Goal: Navigation & Orientation: Find specific page/section

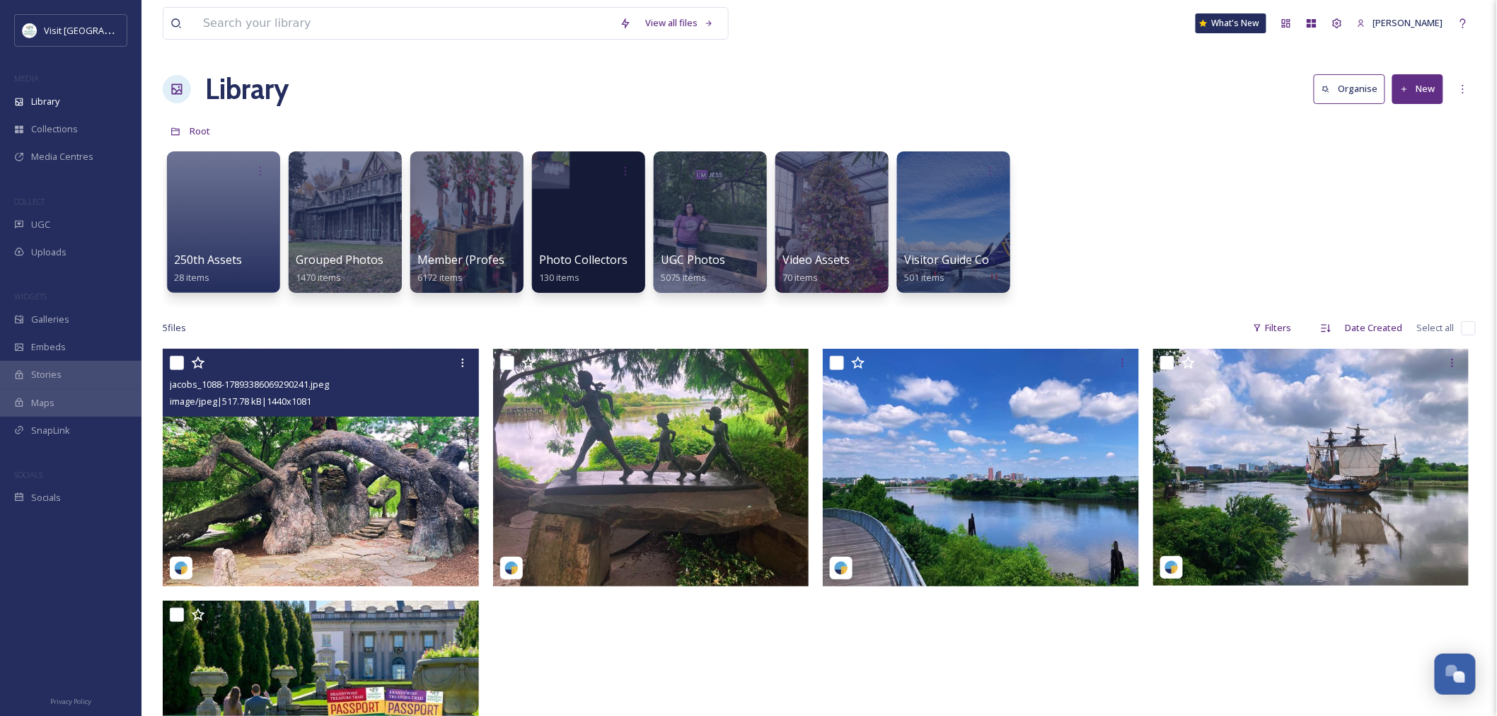
scroll to position [1006, 0]
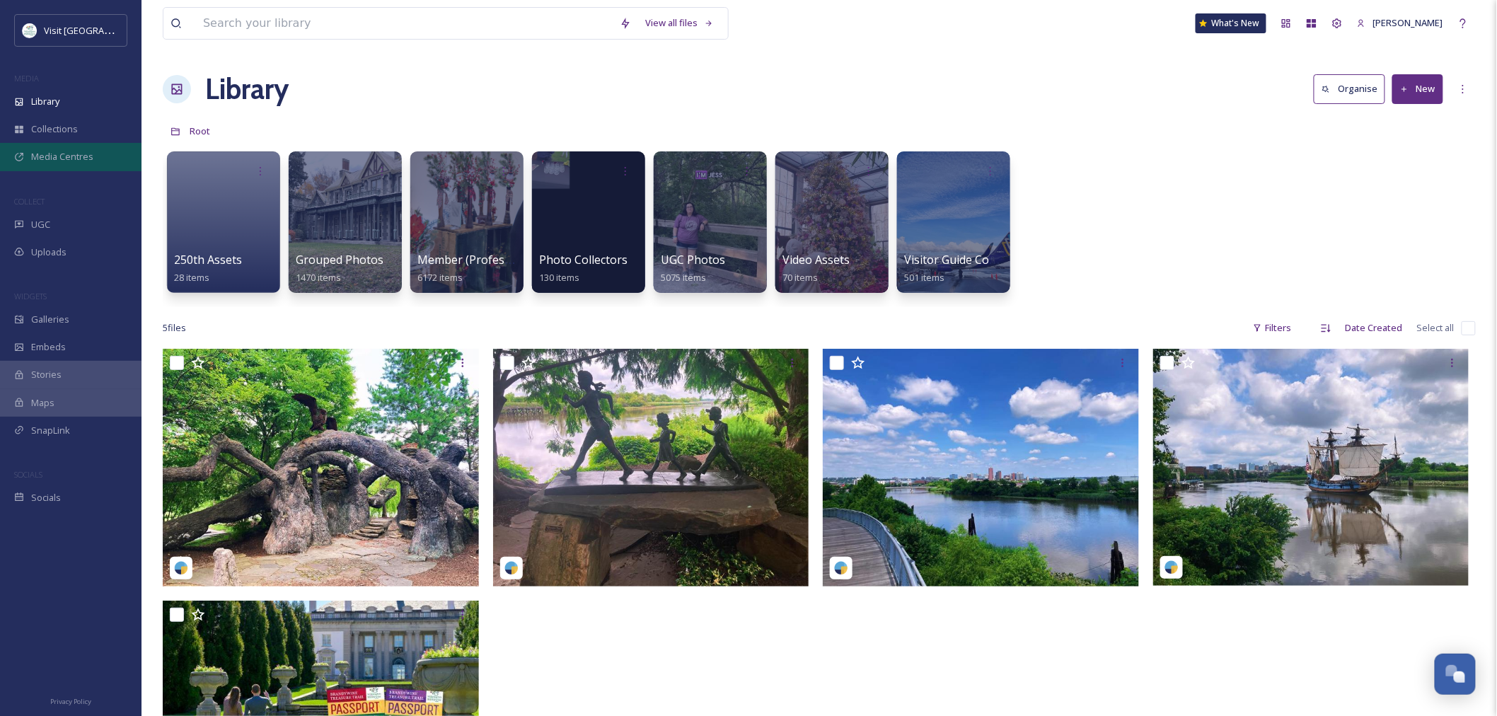
click at [74, 163] on span "Media Centres" at bounding box center [62, 156] width 62 height 13
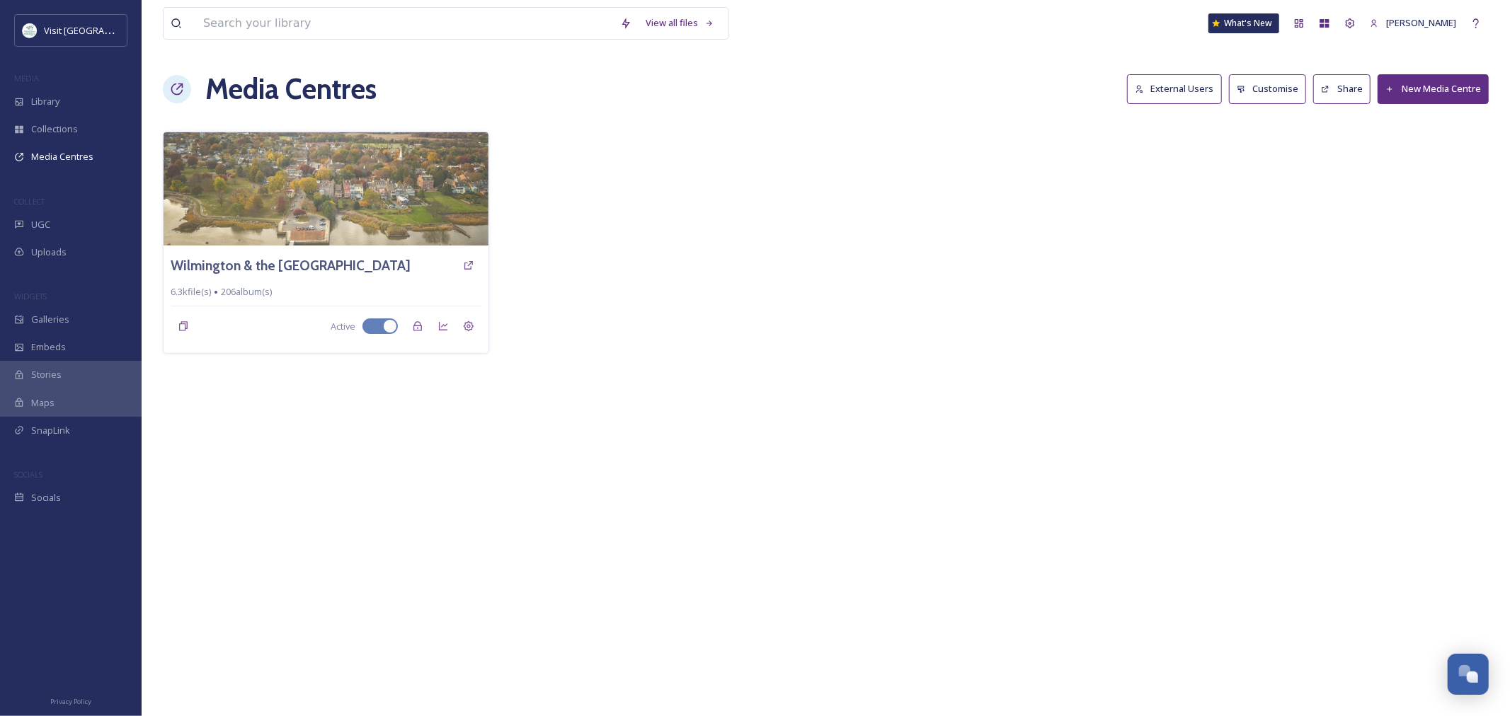
click at [1186, 89] on button "External Users" at bounding box center [1174, 88] width 95 height 29
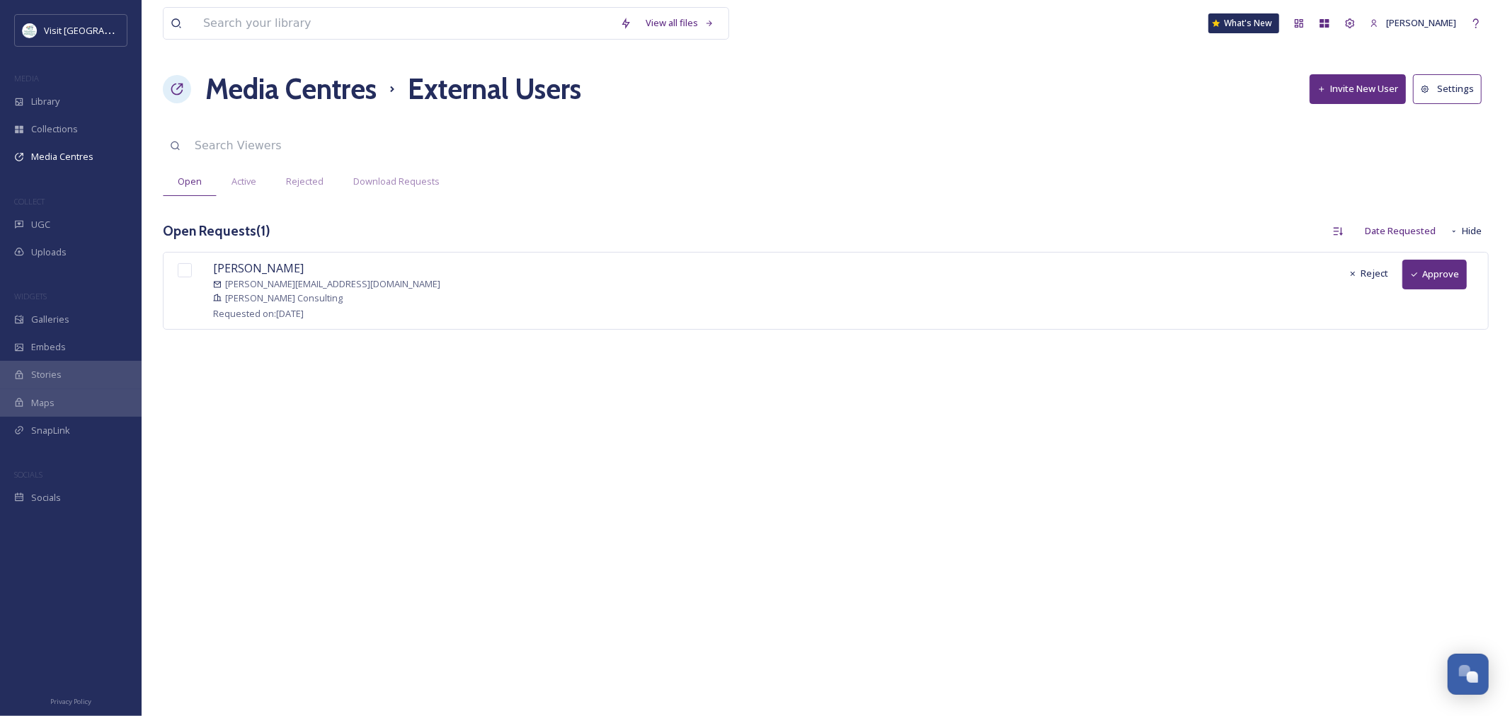
click at [1442, 269] on button "Approve" at bounding box center [1434, 274] width 64 height 29
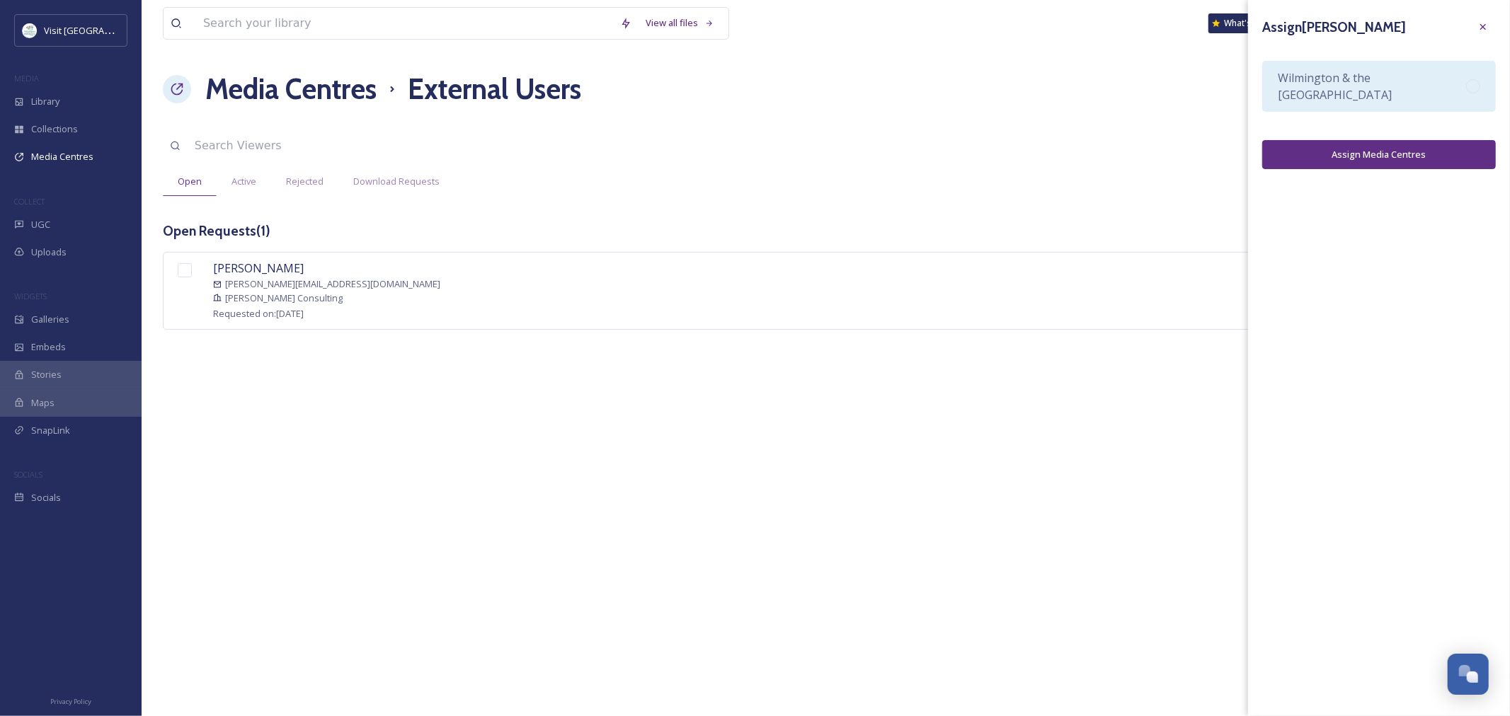
click at [1298, 81] on span "Wilmington & the [GEOGRAPHIC_DATA]" at bounding box center [1371, 86] width 188 height 34
click at [1306, 165] on button "Assign Media Centres" at bounding box center [1379, 154] width 234 height 29
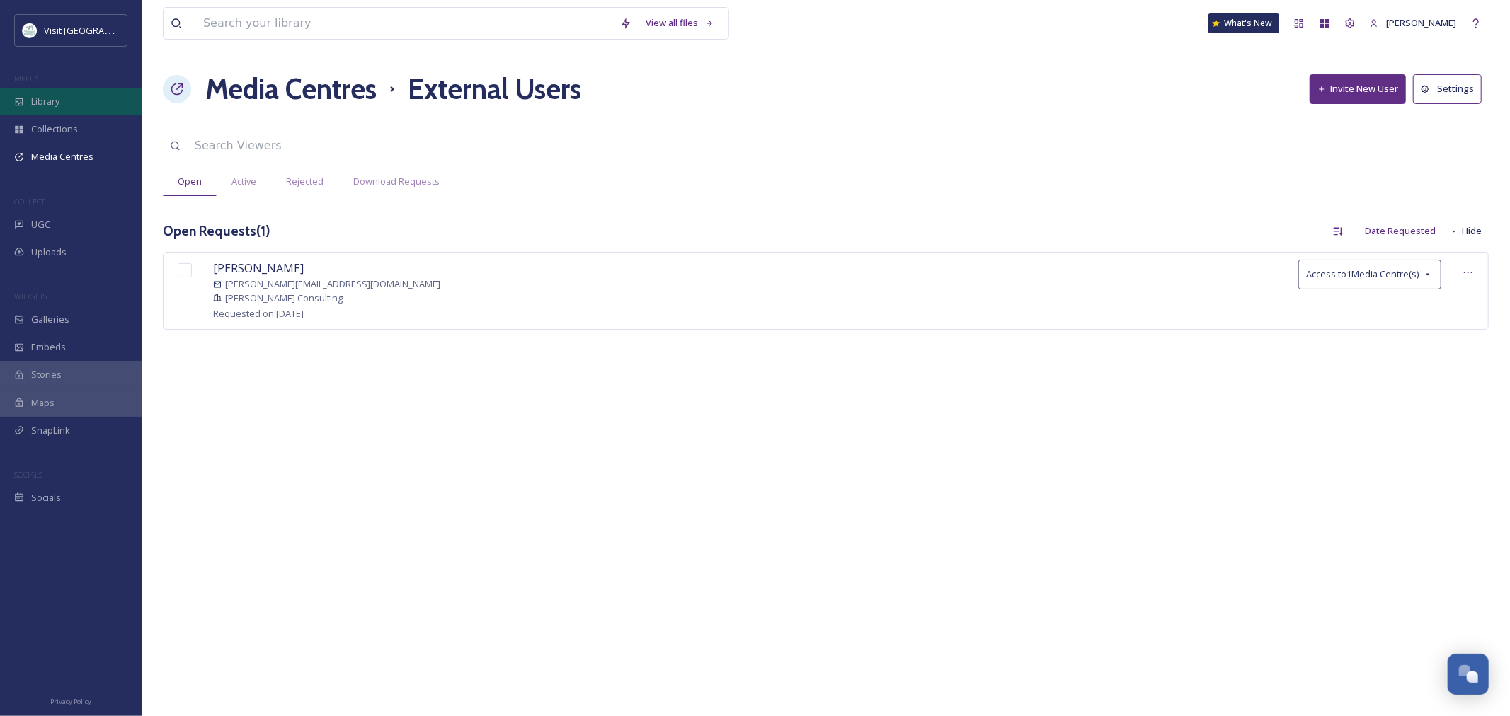
click at [104, 88] on div "Library" at bounding box center [71, 102] width 142 height 28
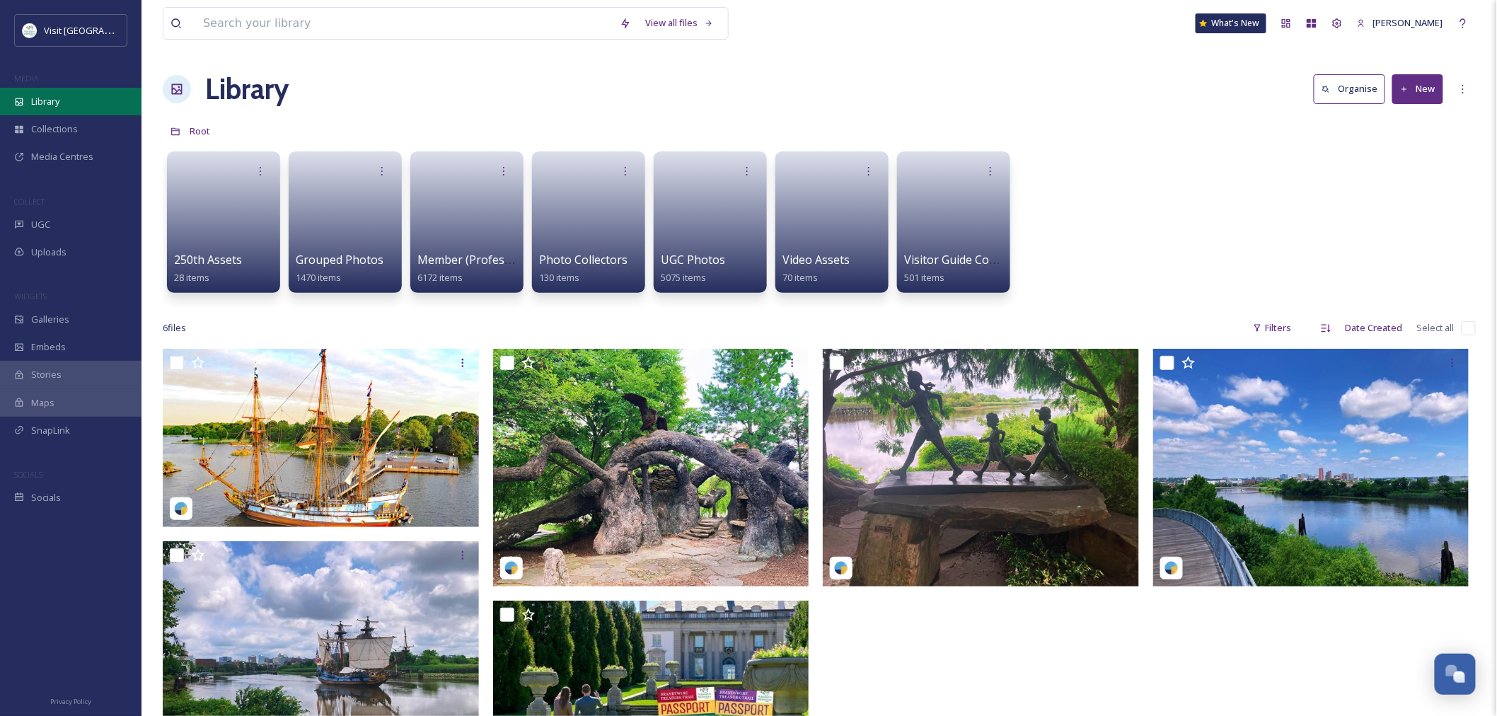
click at [47, 100] on span "Library" at bounding box center [45, 101] width 28 height 13
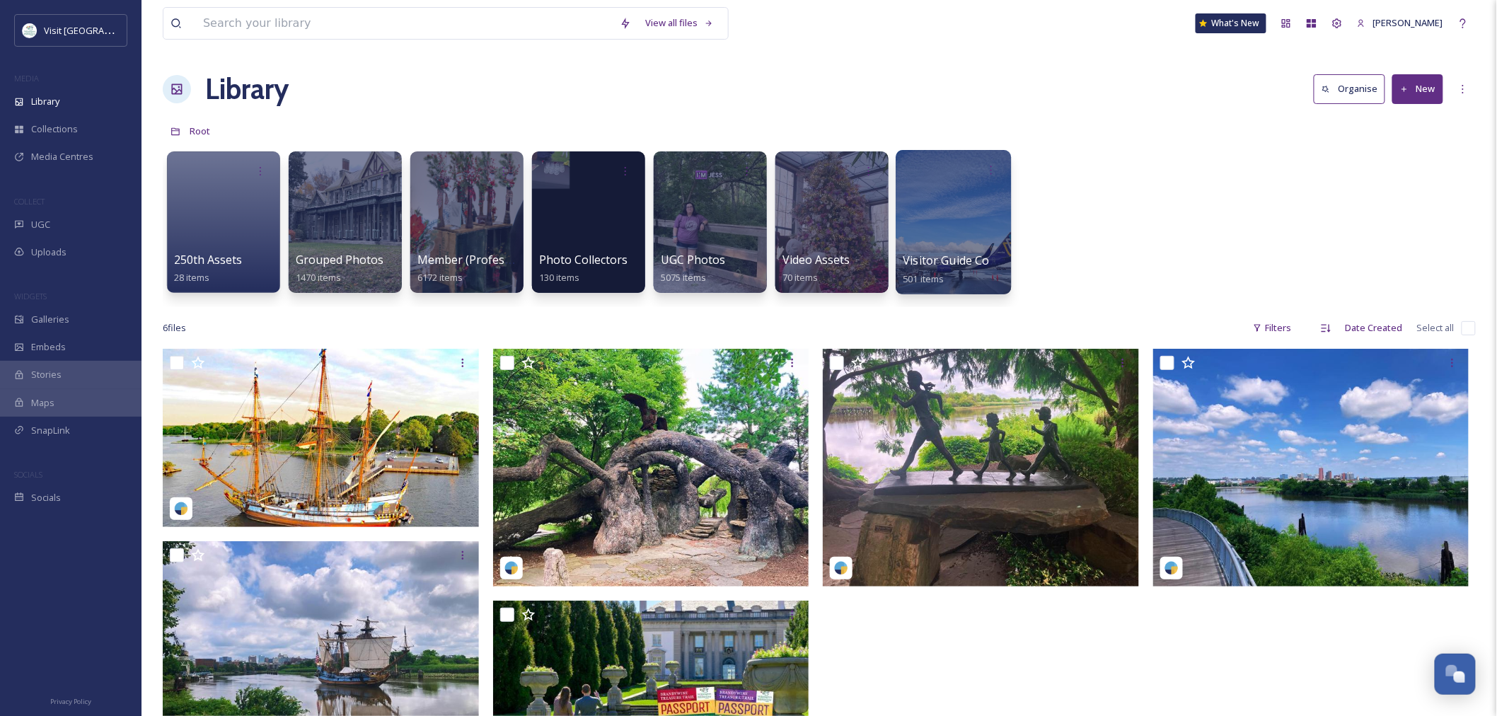
click at [944, 243] on div at bounding box center [953, 222] width 115 height 144
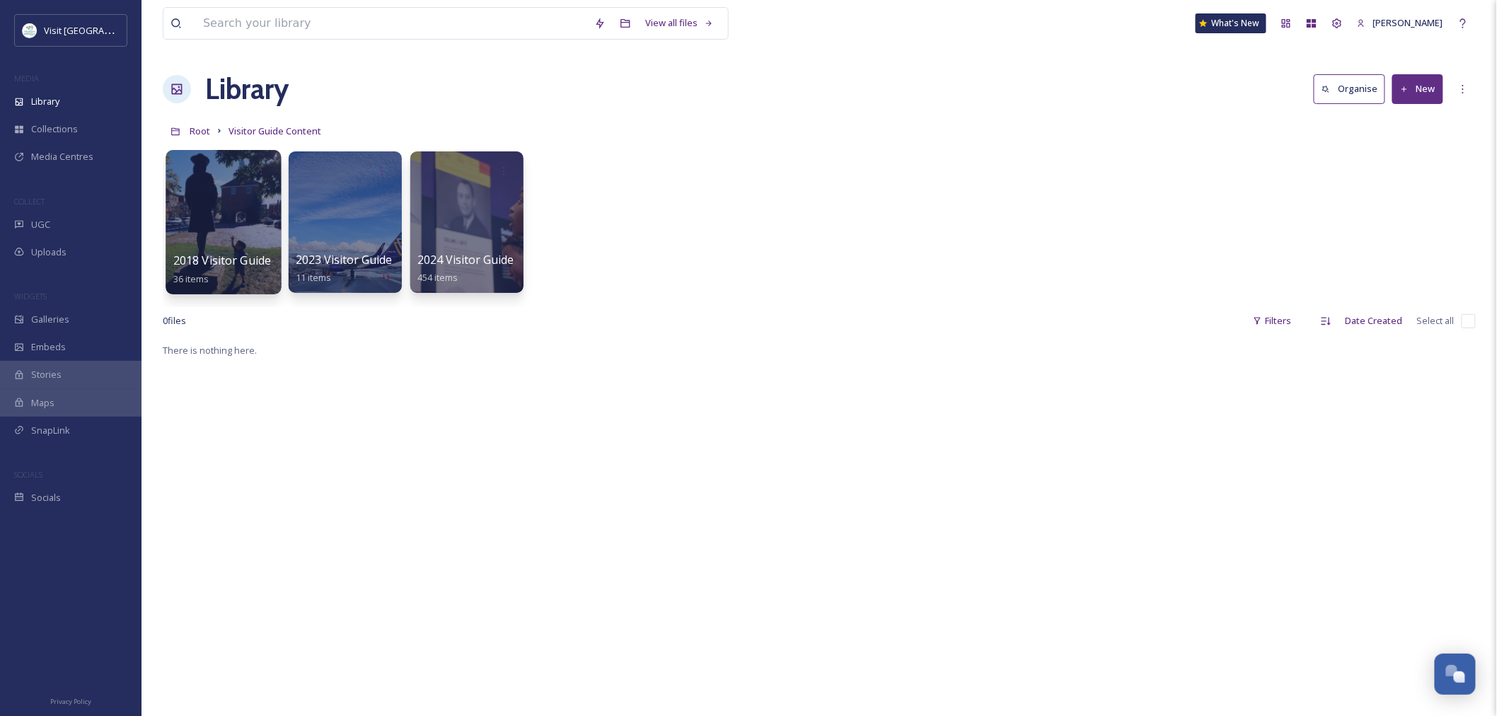
click at [246, 258] on span "2018 Visitor Guide" at bounding box center [222, 261] width 98 height 16
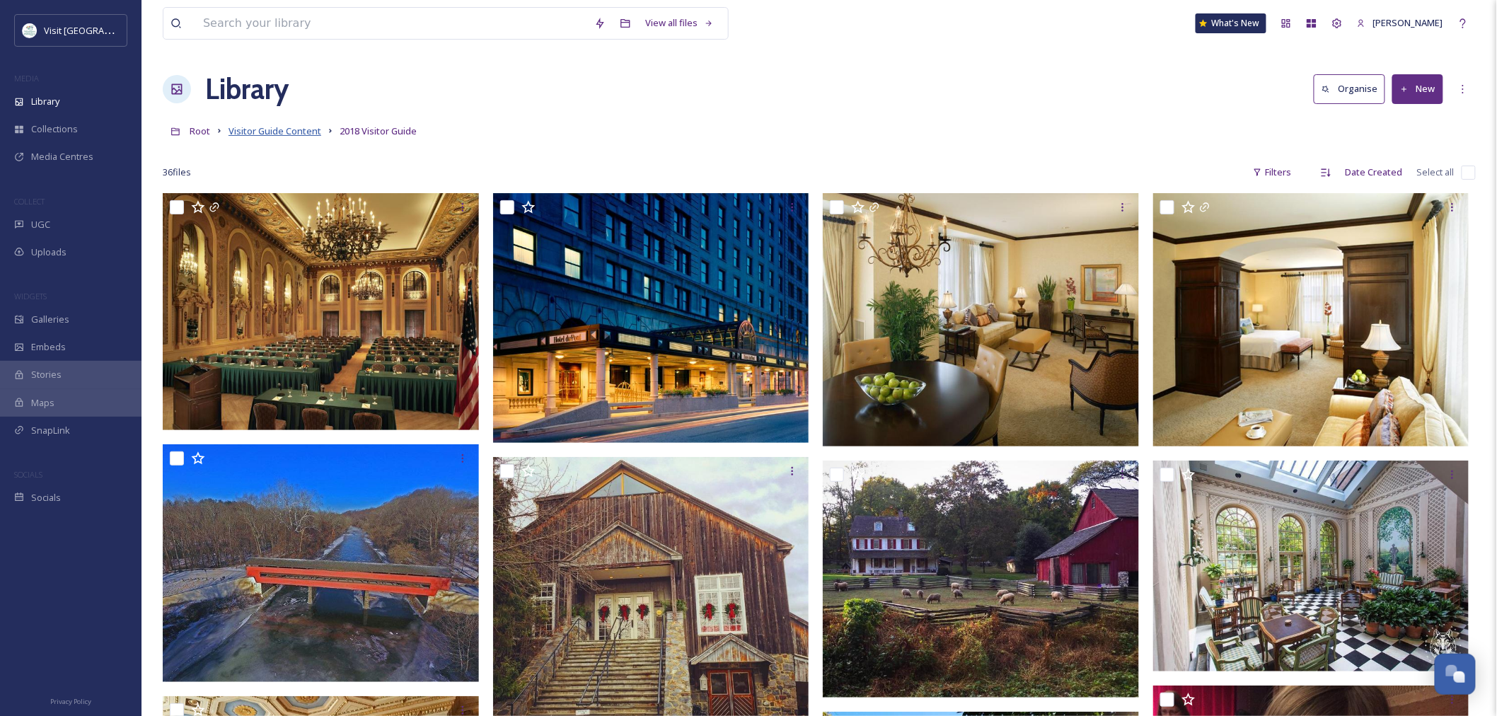
click at [280, 136] on span "Visitor Guide Content" at bounding box center [275, 131] width 93 height 13
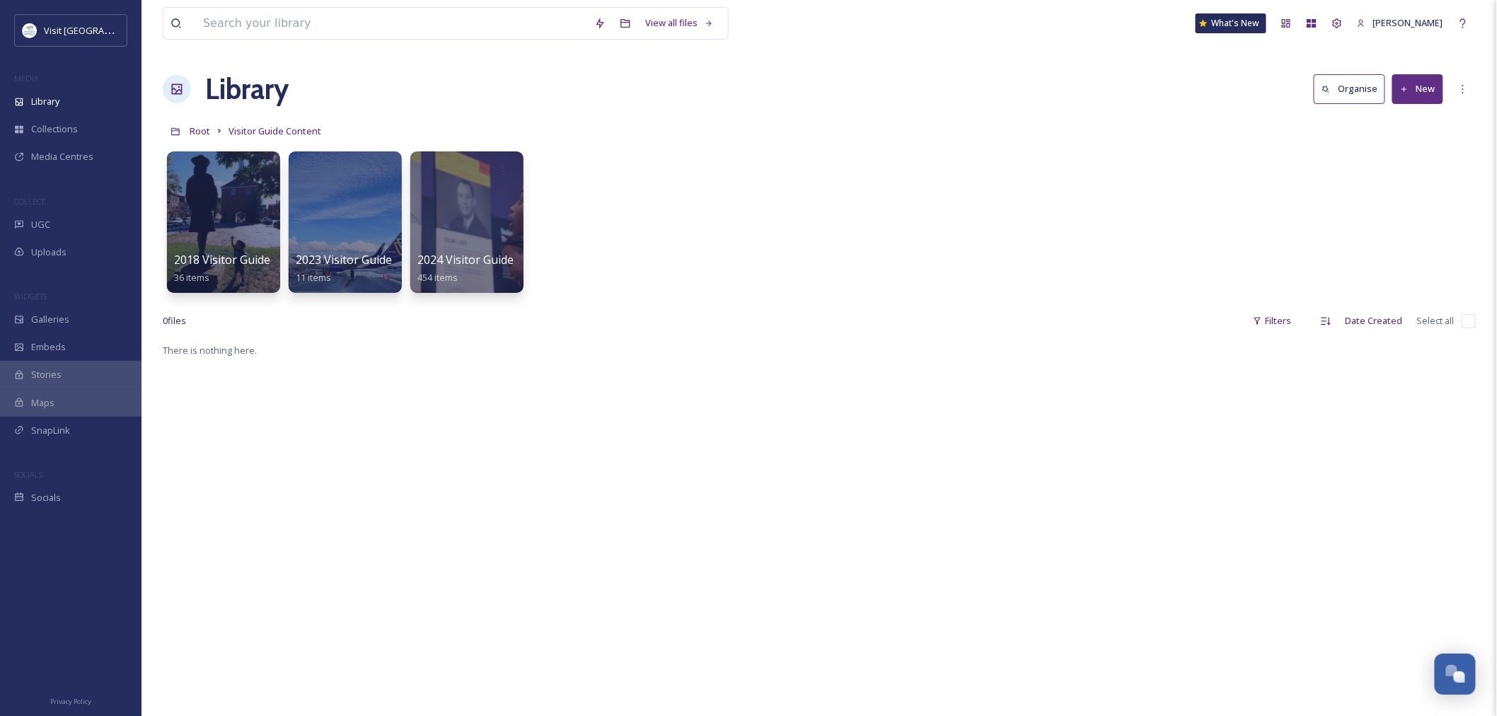
click at [278, 136] on span "Visitor Guide Content" at bounding box center [275, 131] width 93 height 13
click at [205, 134] on span "Root" at bounding box center [200, 131] width 21 height 13
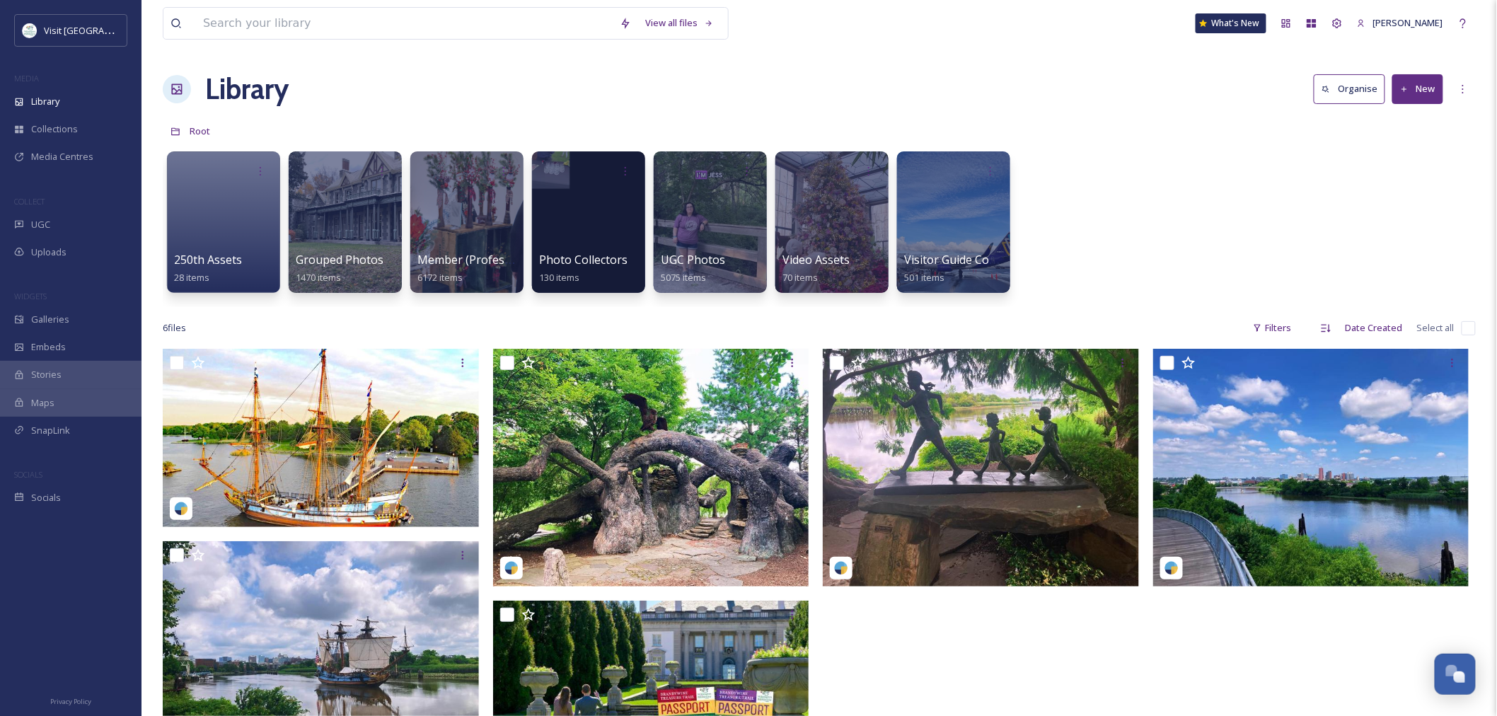
click at [800, 186] on div at bounding box center [832, 222] width 113 height 142
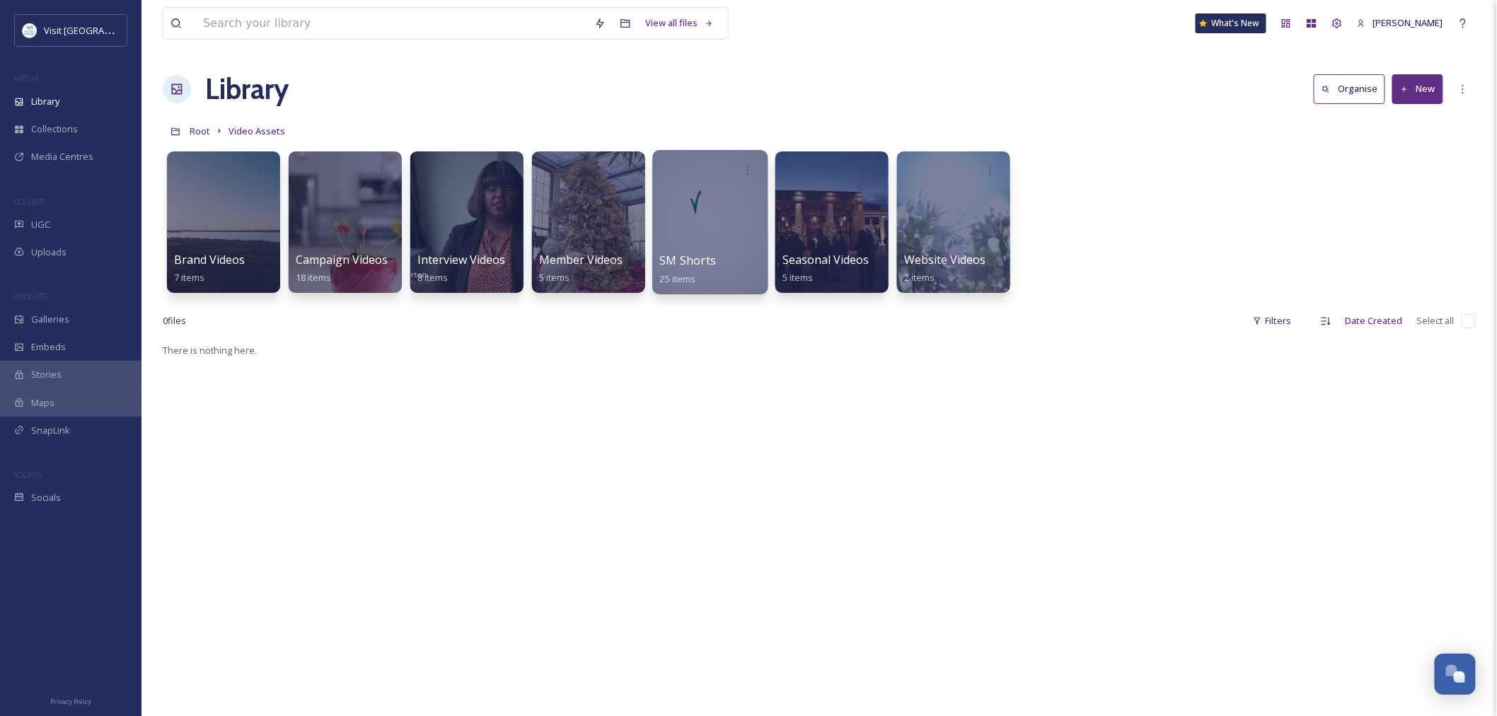
click at [733, 231] on div at bounding box center [709, 222] width 115 height 144
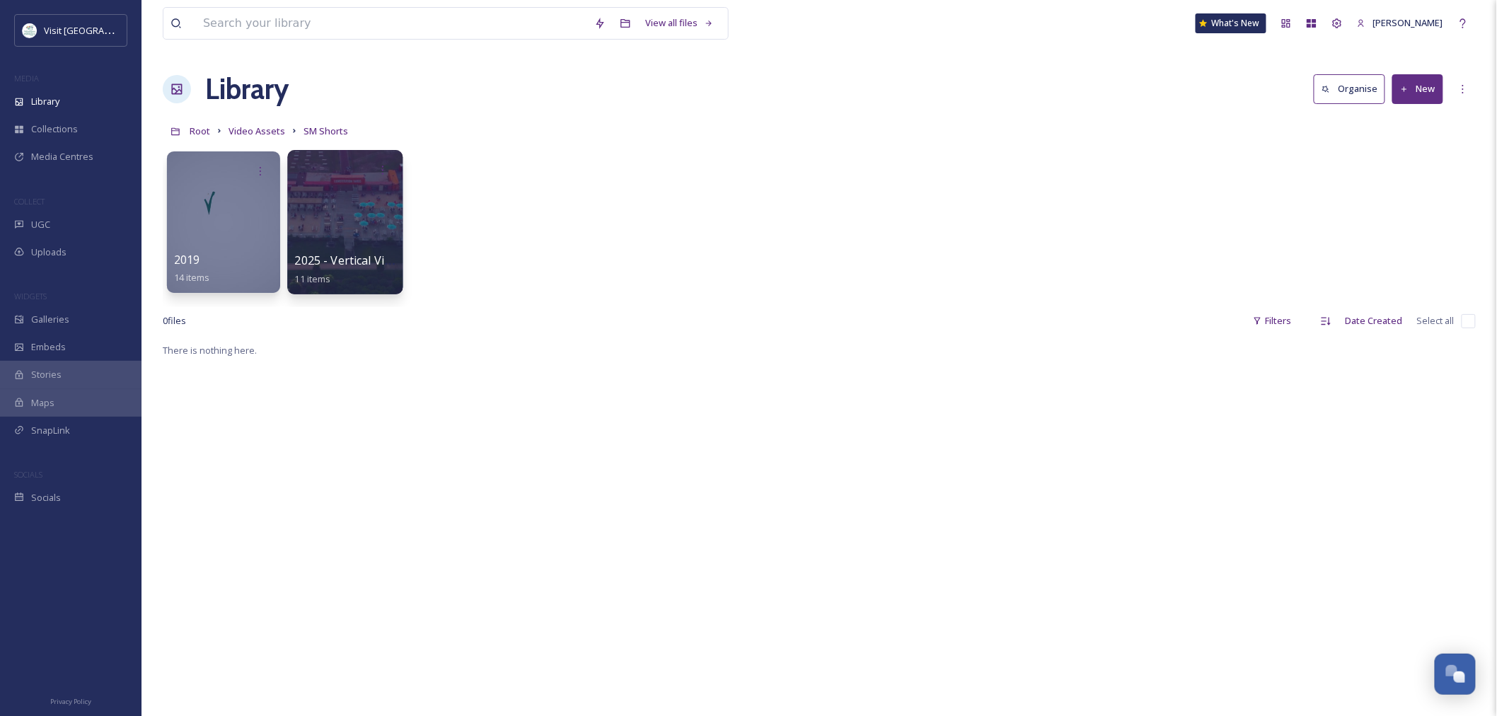
click at [347, 243] on div at bounding box center [344, 222] width 115 height 144
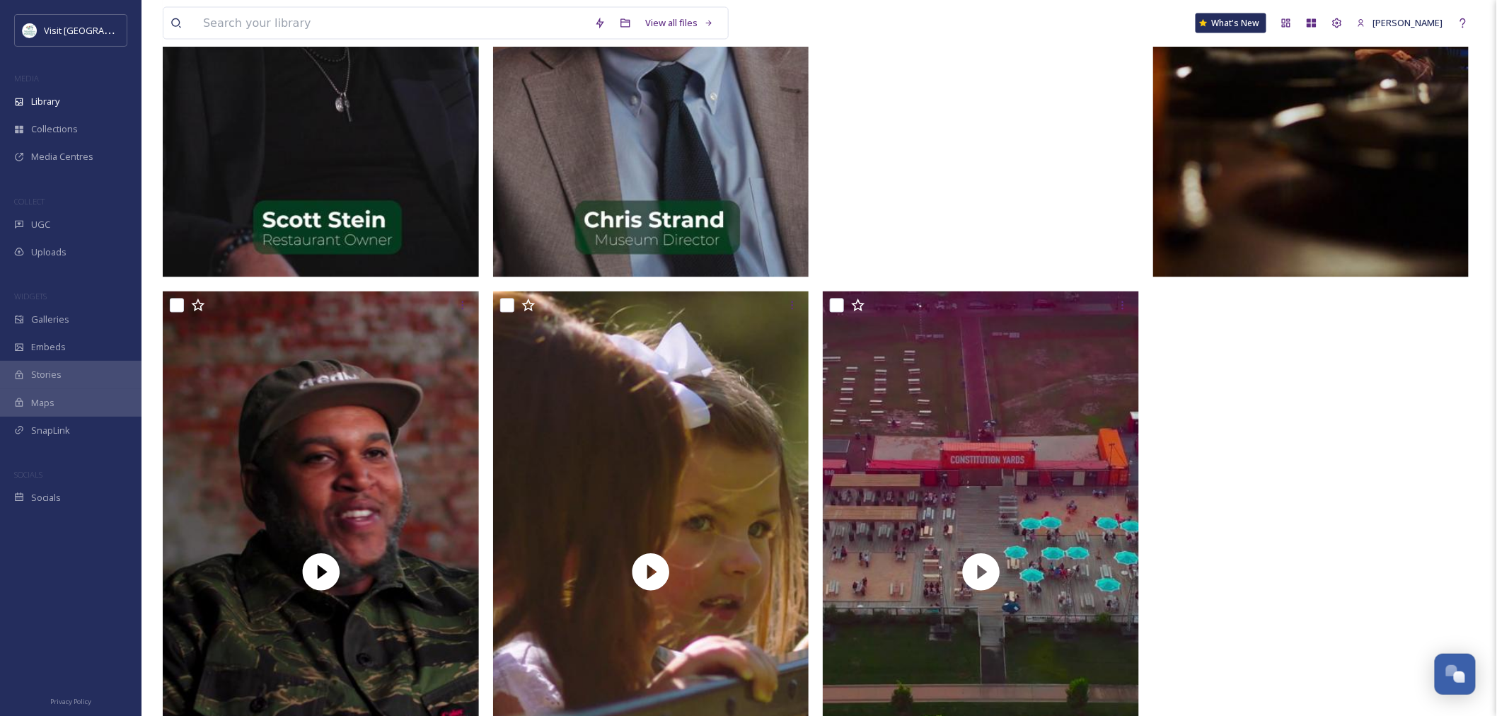
scroll to position [1216, 0]
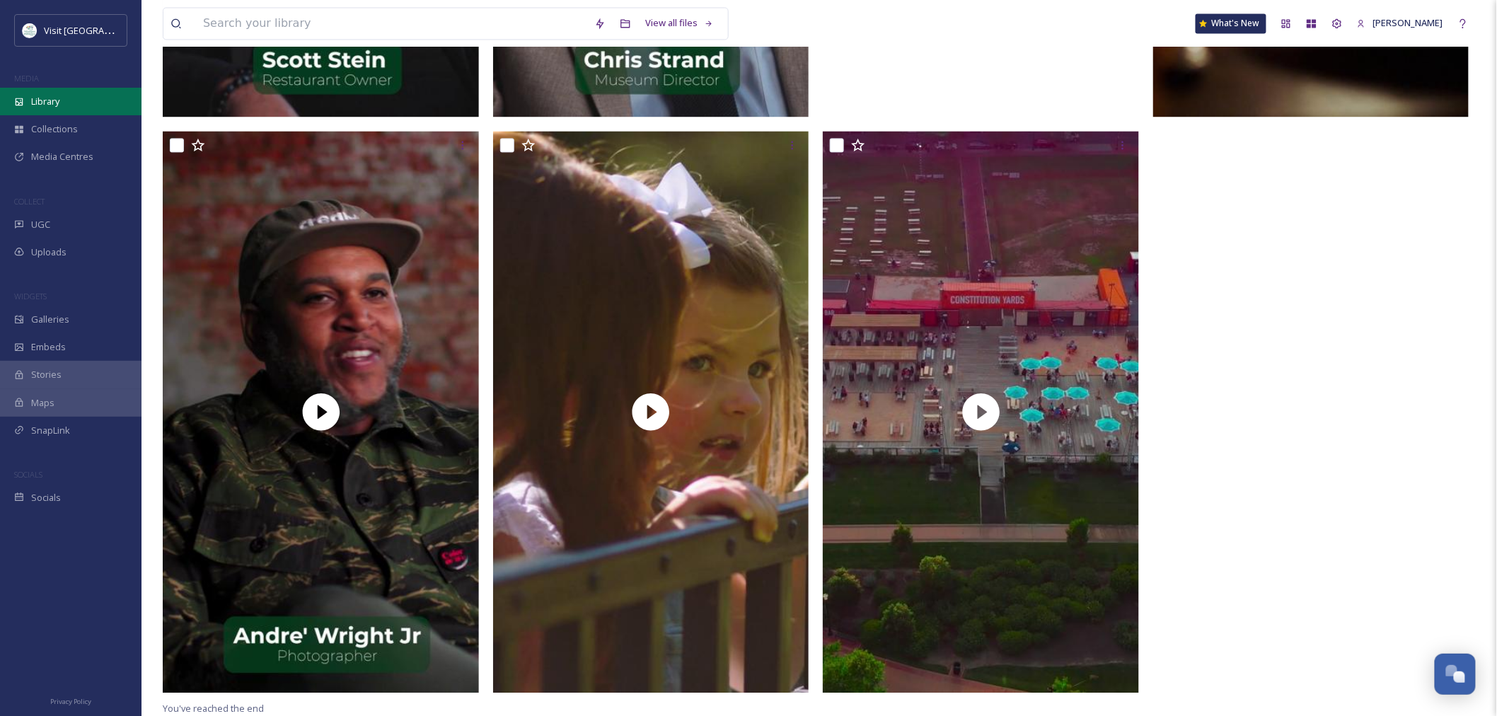
click at [74, 105] on div "Library" at bounding box center [71, 102] width 142 height 28
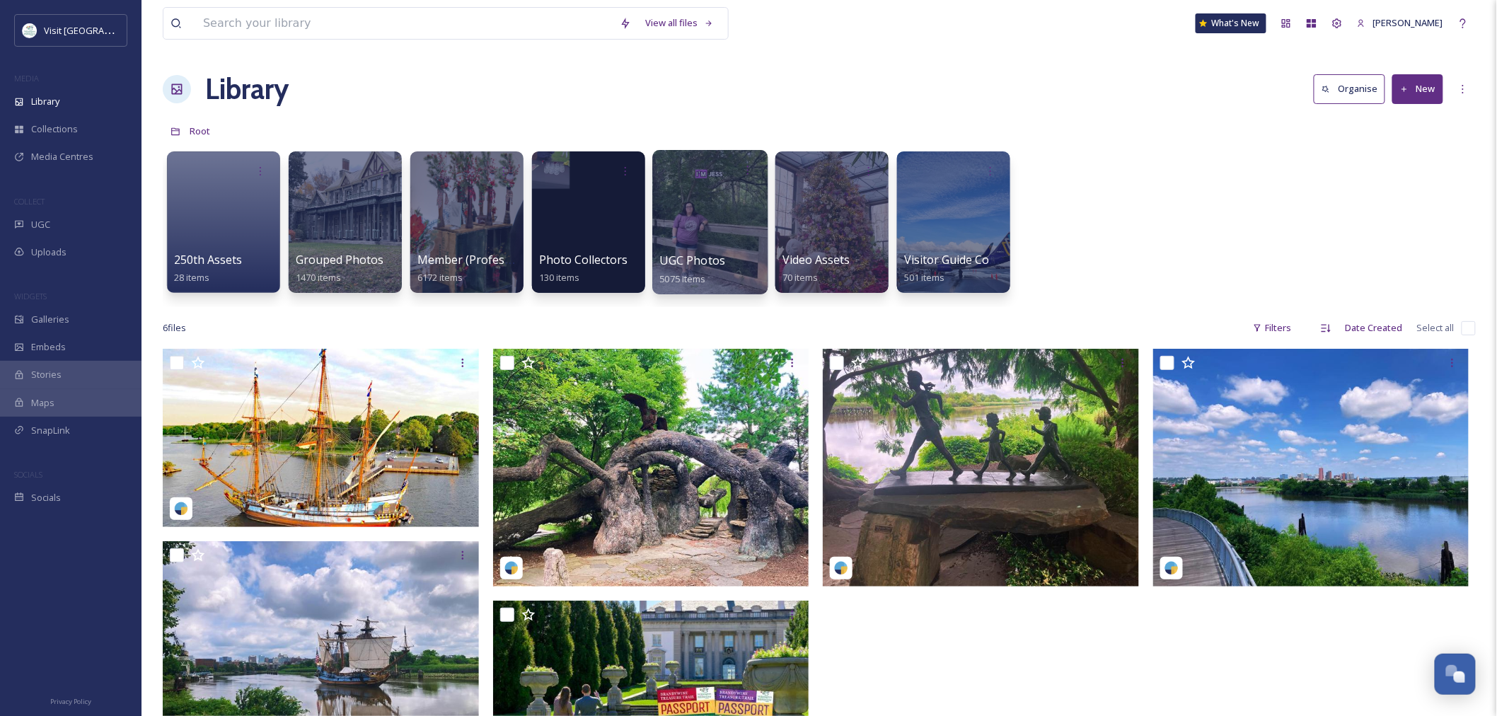
click at [701, 210] on div at bounding box center [709, 222] width 115 height 144
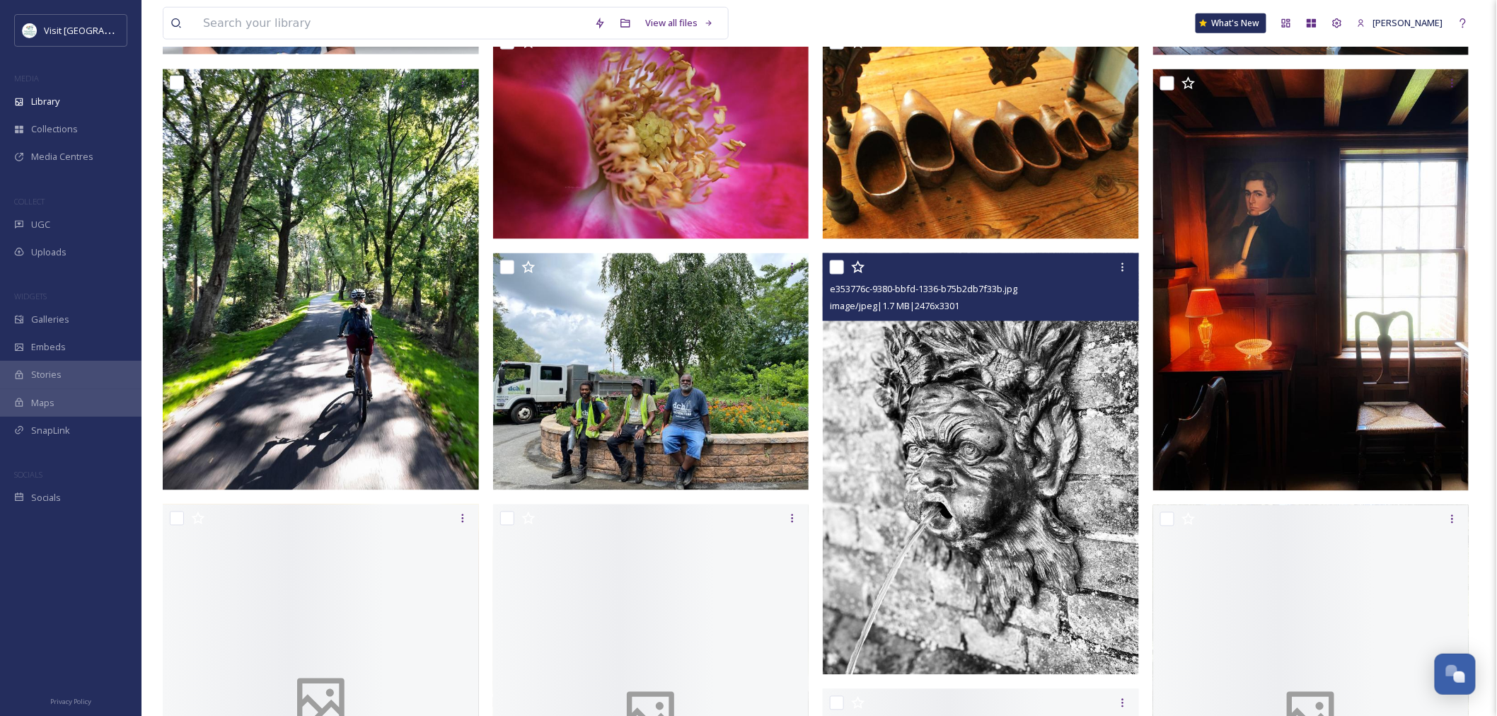
scroll to position [786, 0]
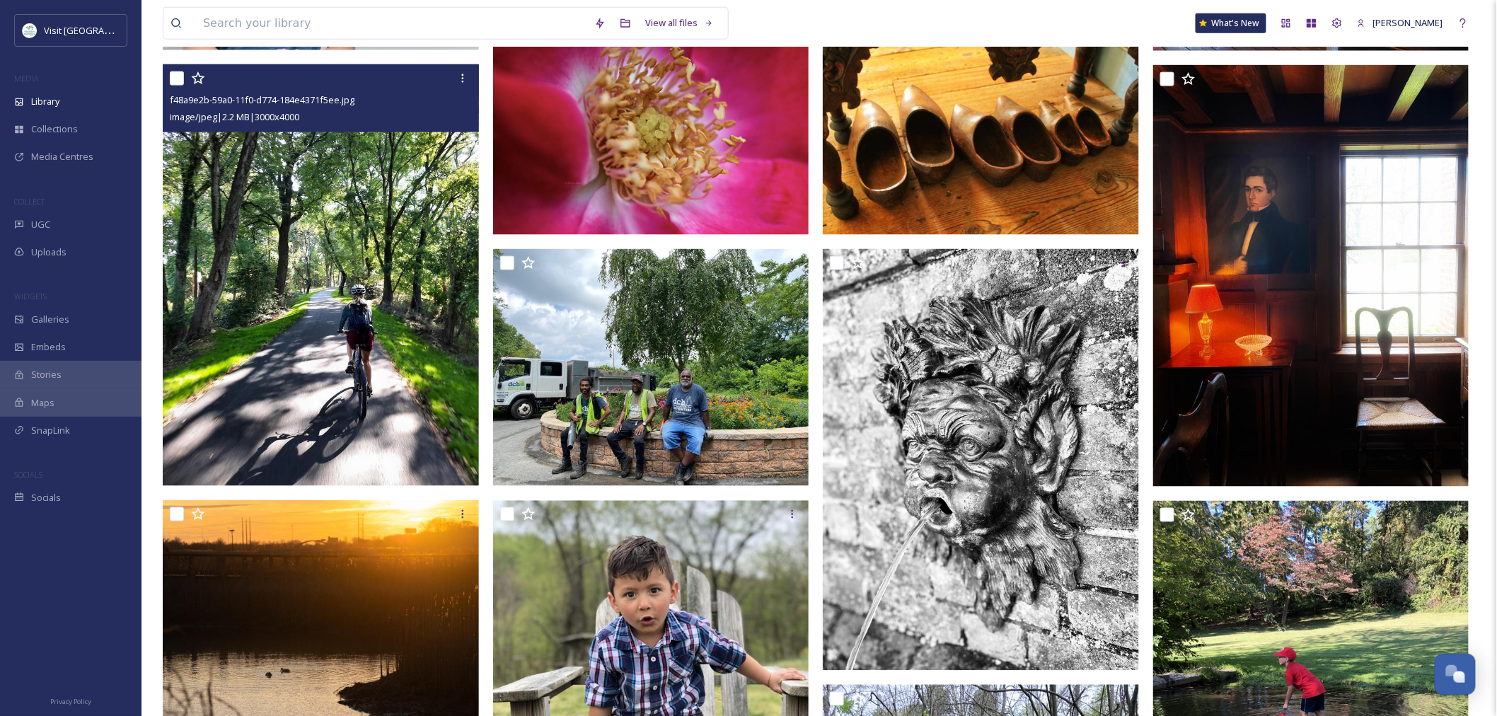
click at [406, 435] on img at bounding box center [321, 276] width 316 height 422
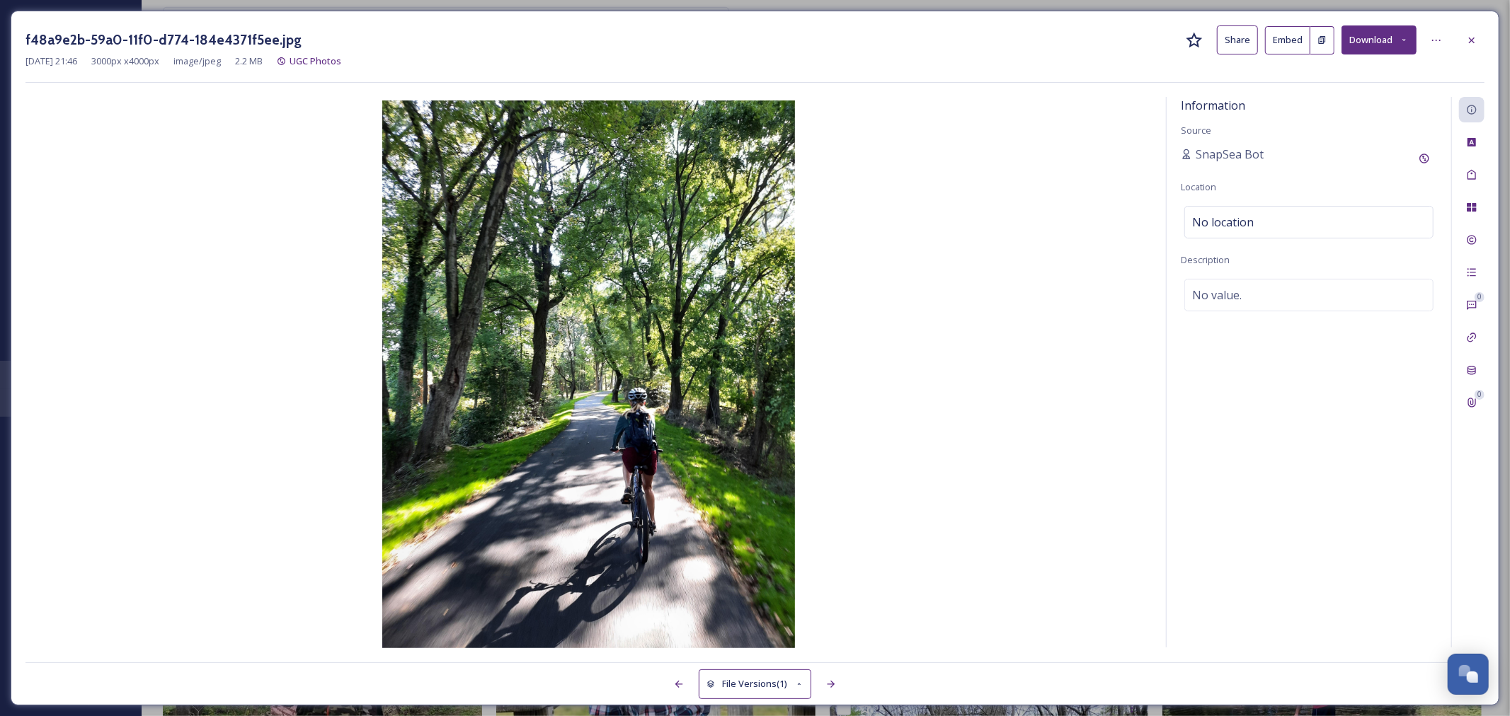
click at [692, 399] on img at bounding box center [588, 375] width 1126 height 551
click at [1471, 40] on icon at bounding box center [1471, 40] width 6 height 6
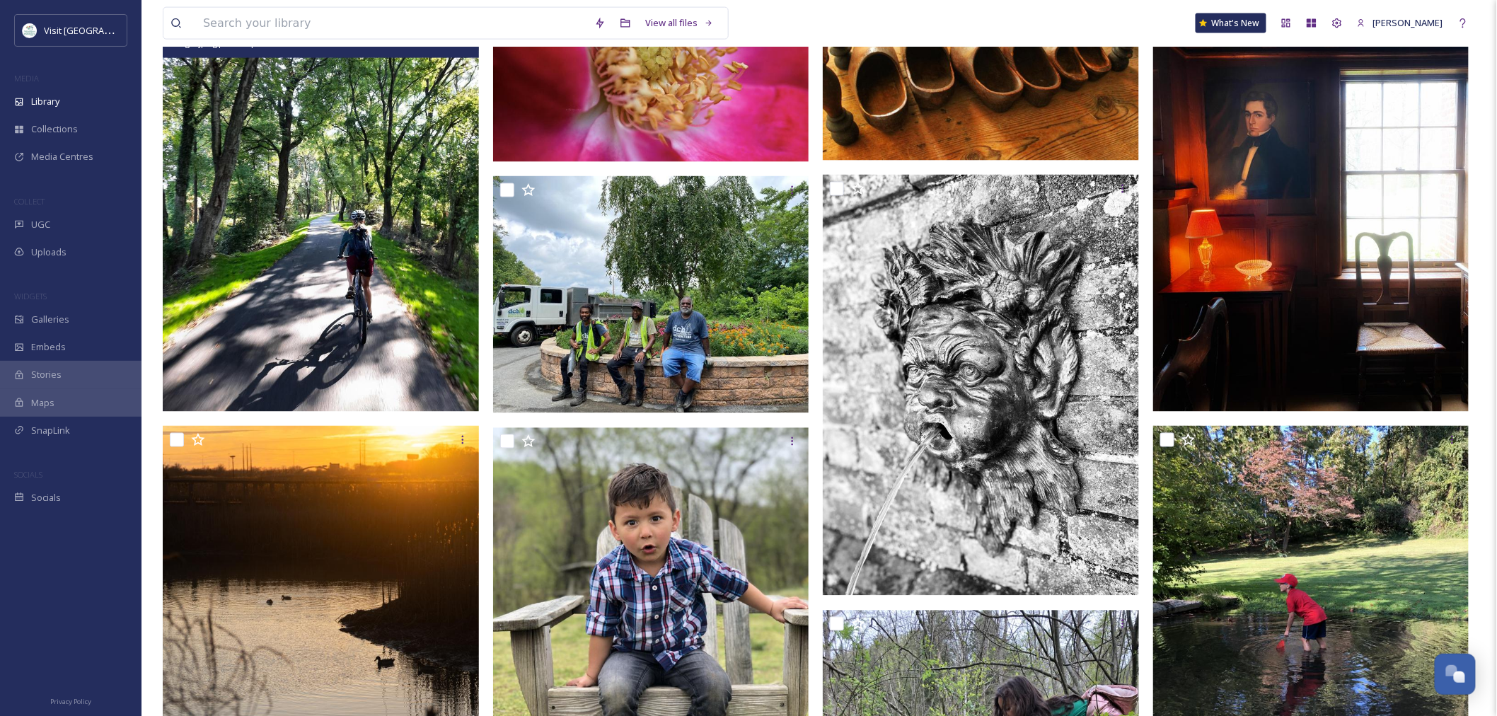
click at [336, 272] on img at bounding box center [321, 201] width 316 height 422
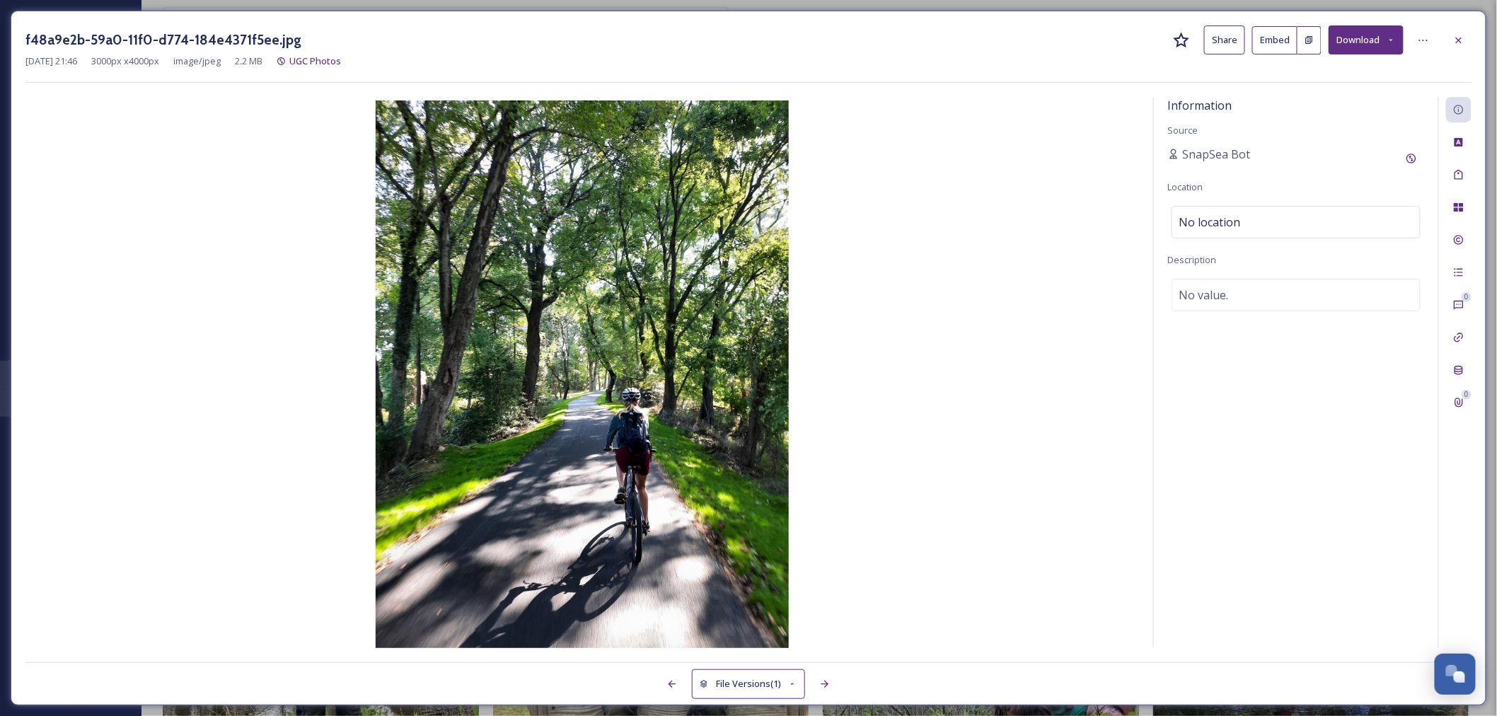
scroll to position [428, 0]
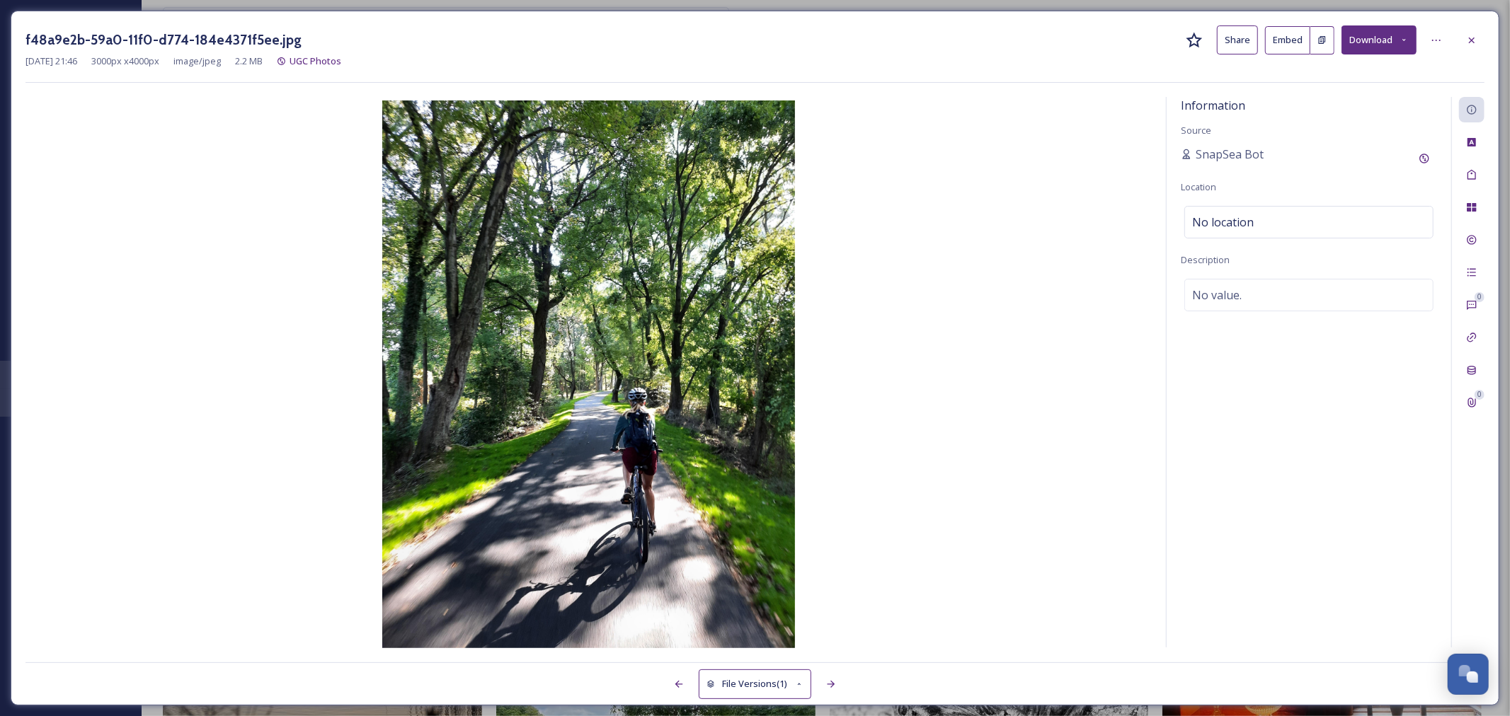
click at [776, 685] on button "File Versions (1)" at bounding box center [754, 683] width 113 height 29
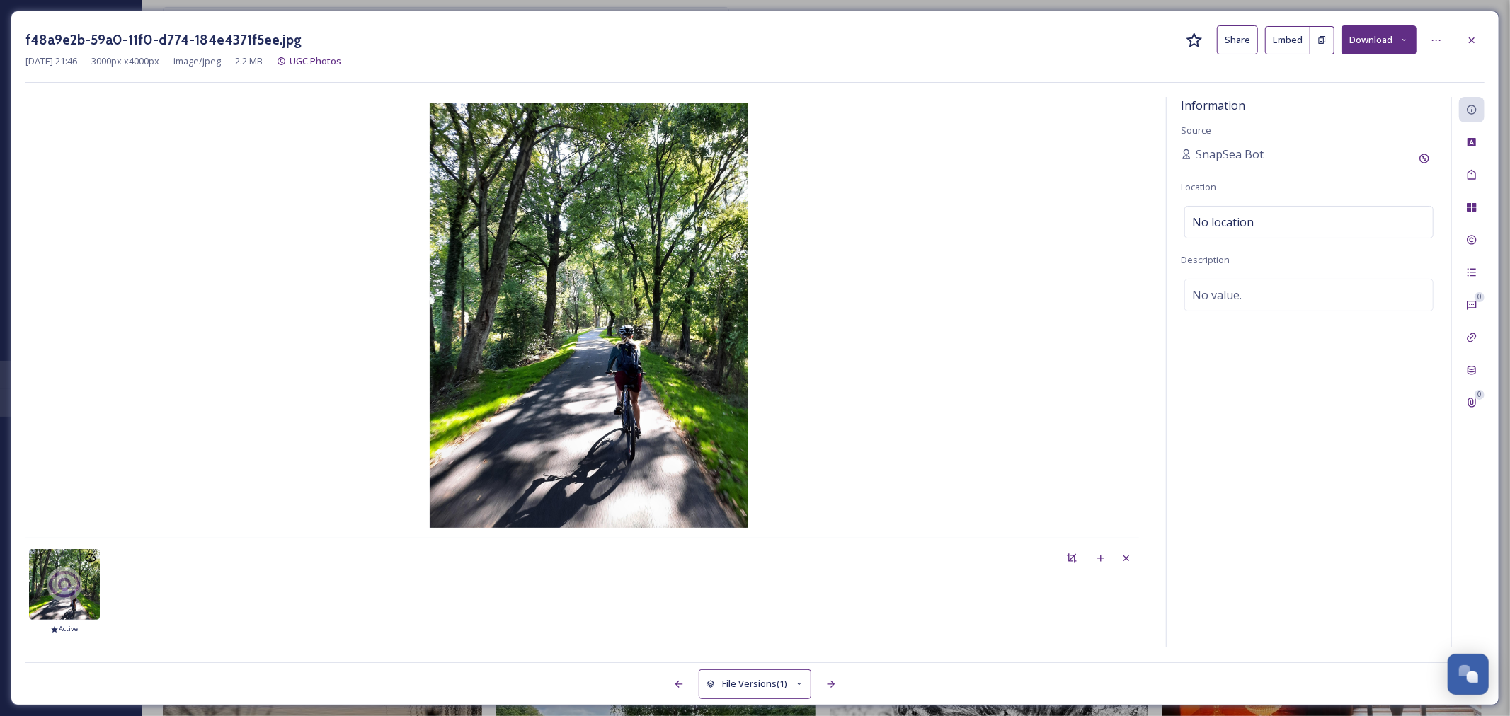
click at [776, 685] on button "File Versions (1)" at bounding box center [754, 683] width 113 height 29
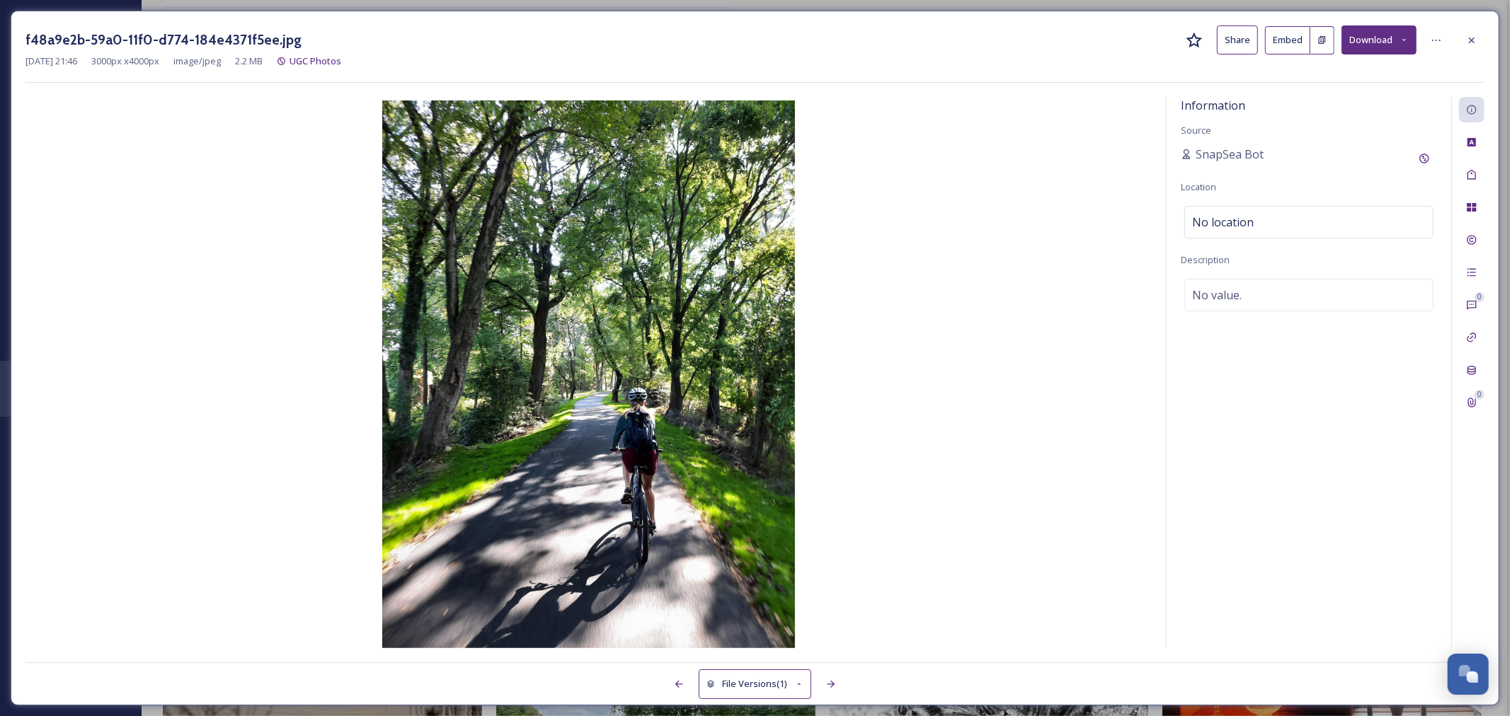
click at [1466, 35] on div at bounding box center [1471, 40] width 25 height 25
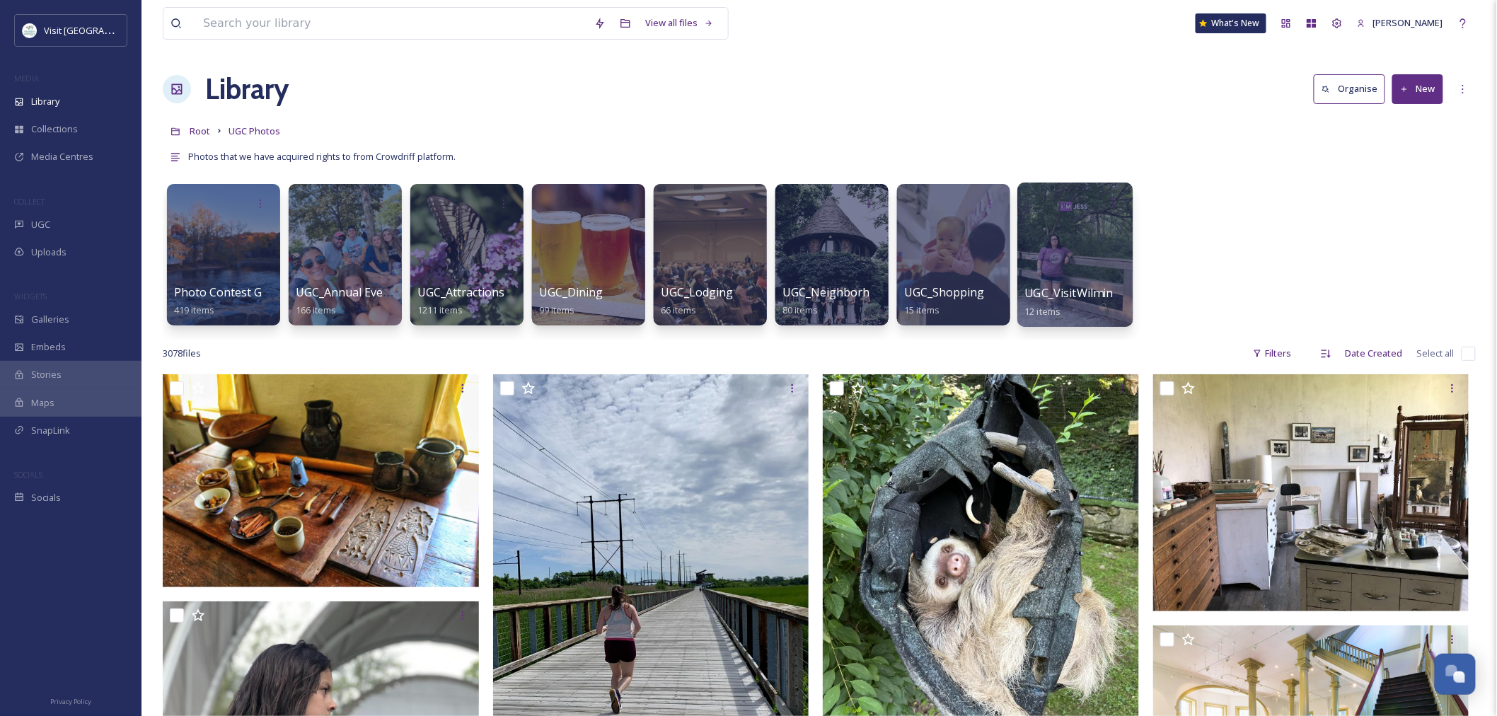
click at [1086, 234] on div at bounding box center [1075, 255] width 115 height 144
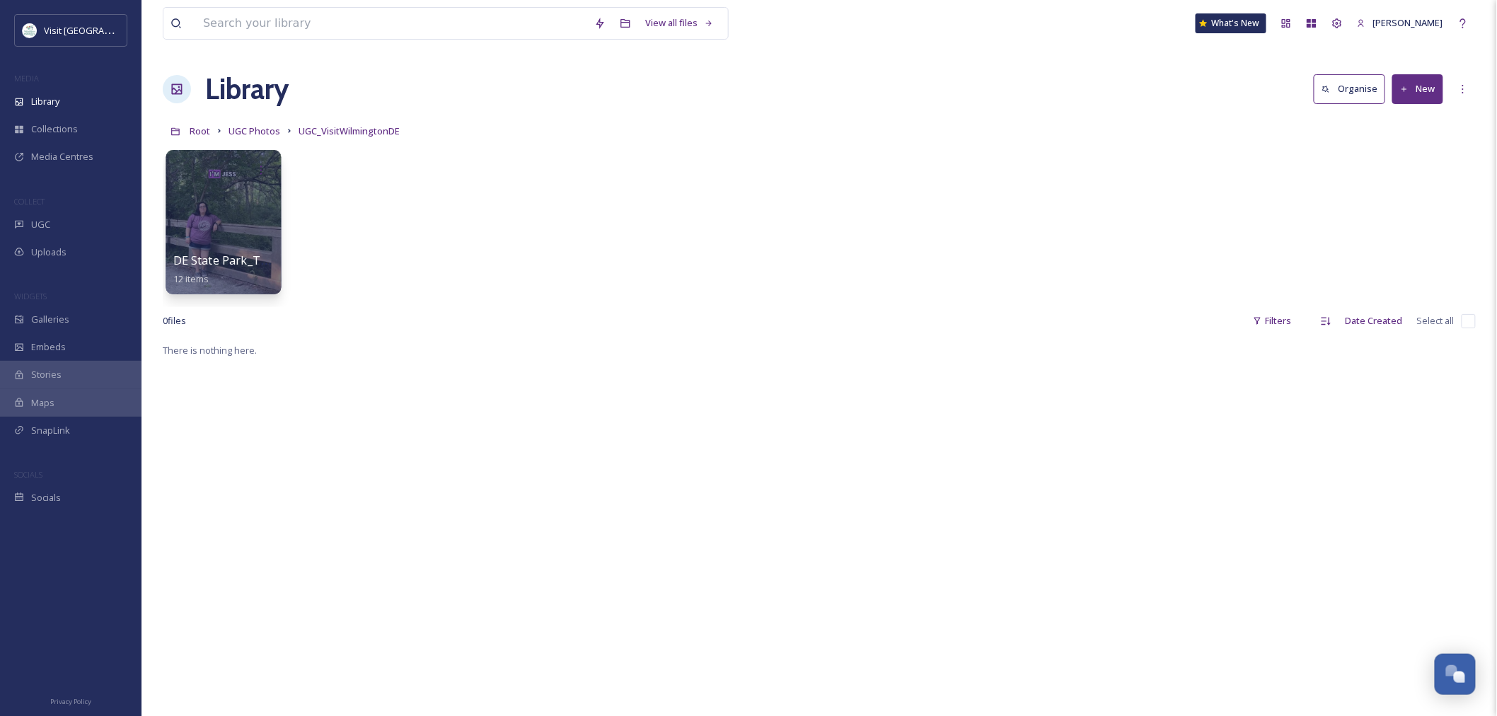
click at [239, 242] on div at bounding box center [223, 222] width 115 height 144
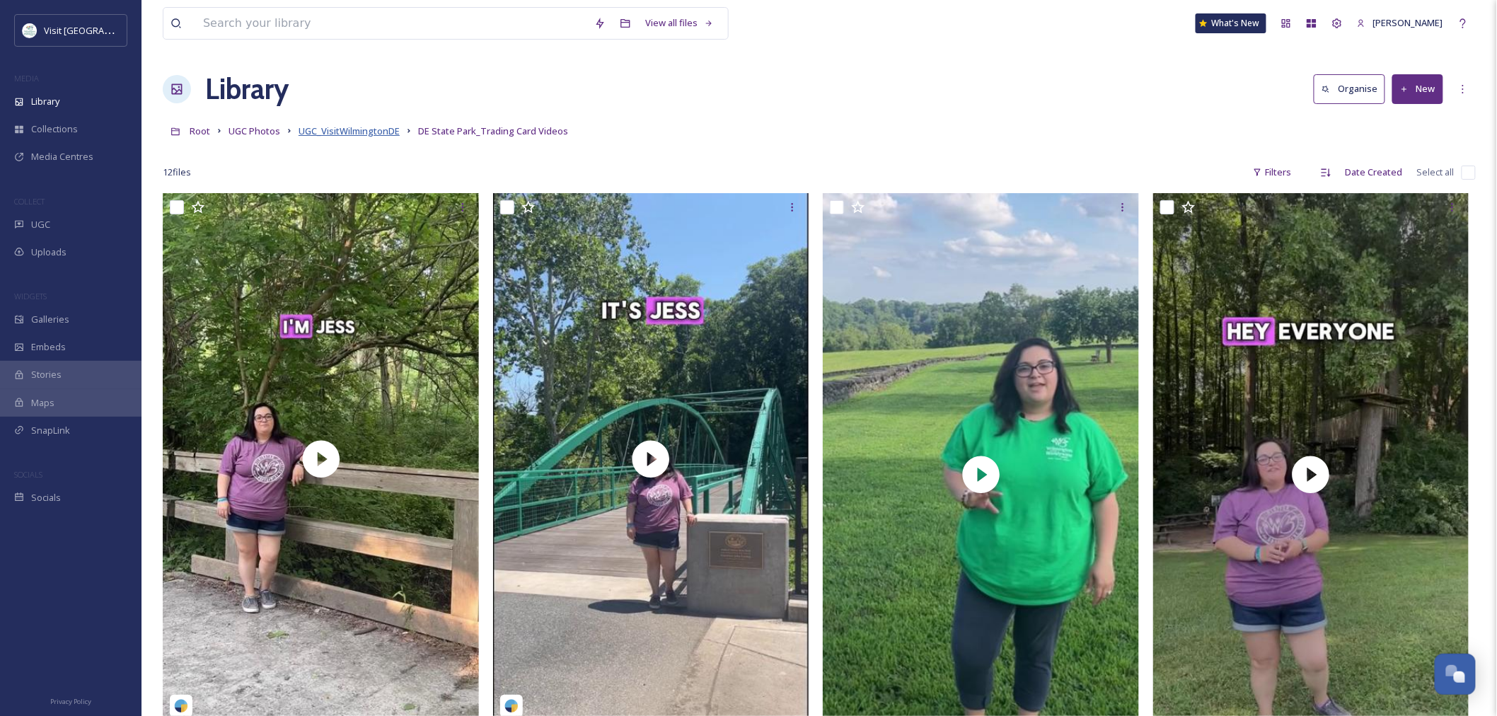
click at [359, 136] on span "UGC_VisitWilmingtonDE" at bounding box center [349, 131] width 101 height 13
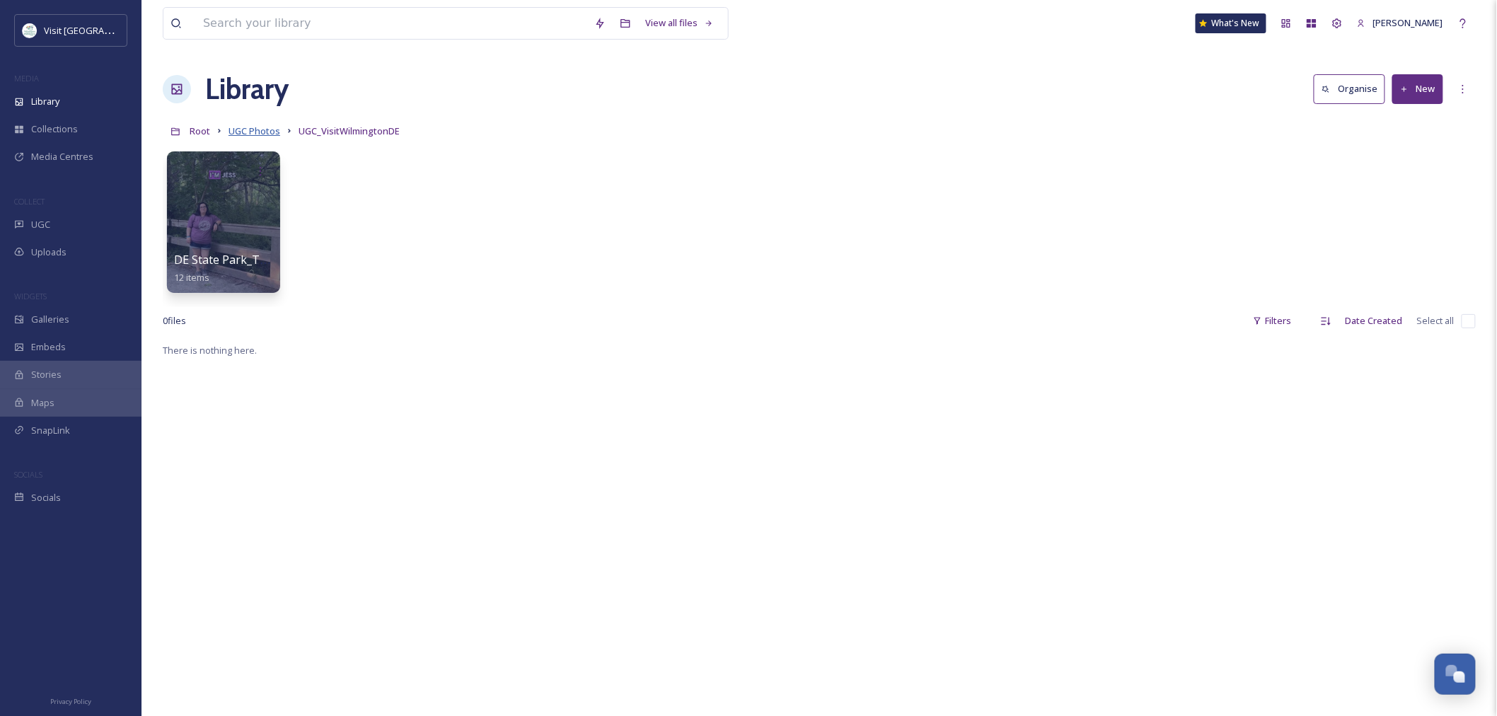
click at [266, 130] on span "UGC Photos" at bounding box center [255, 131] width 52 height 13
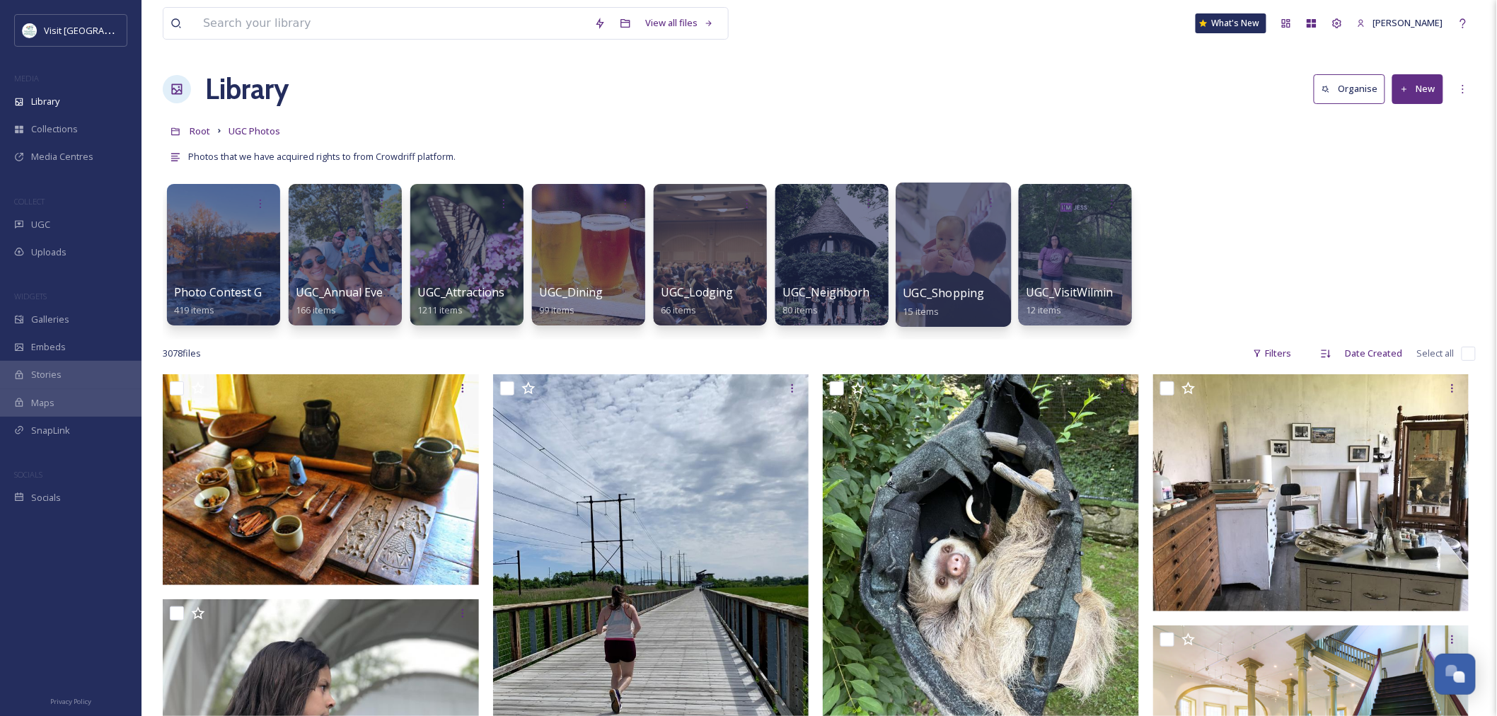
click at [977, 245] on div at bounding box center [953, 255] width 115 height 144
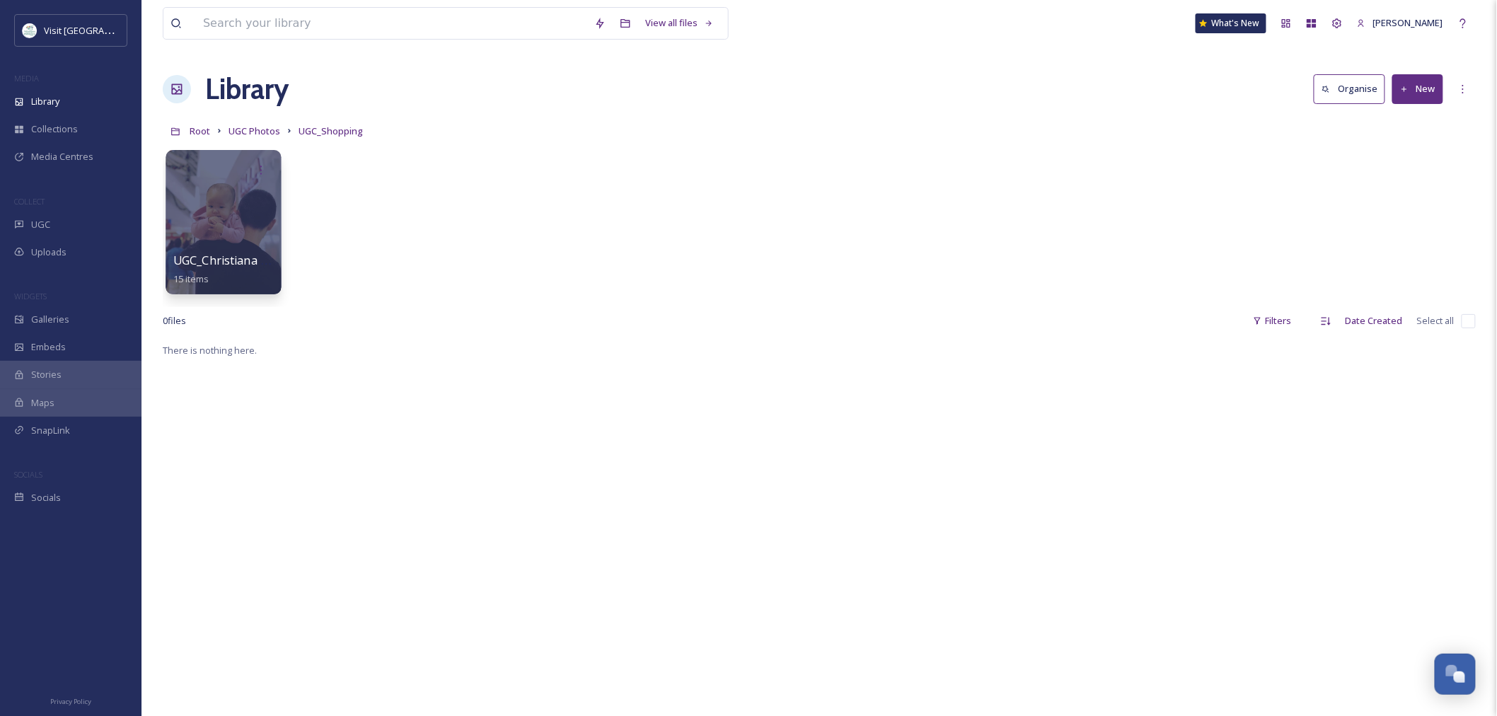
click at [238, 249] on div at bounding box center [223, 222] width 115 height 144
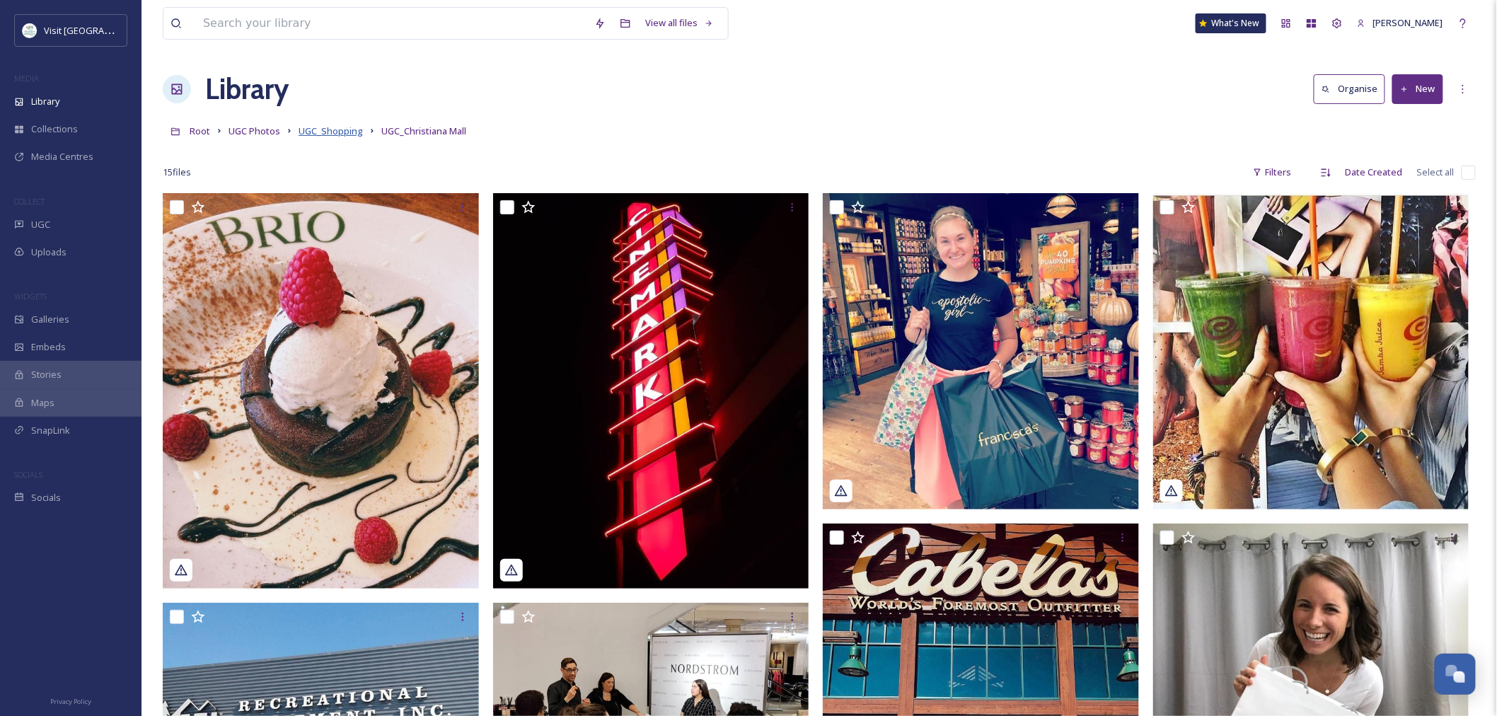
click at [333, 130] on span "UGC_Shopping" at bounding box center [331, 131] width 64 height 13
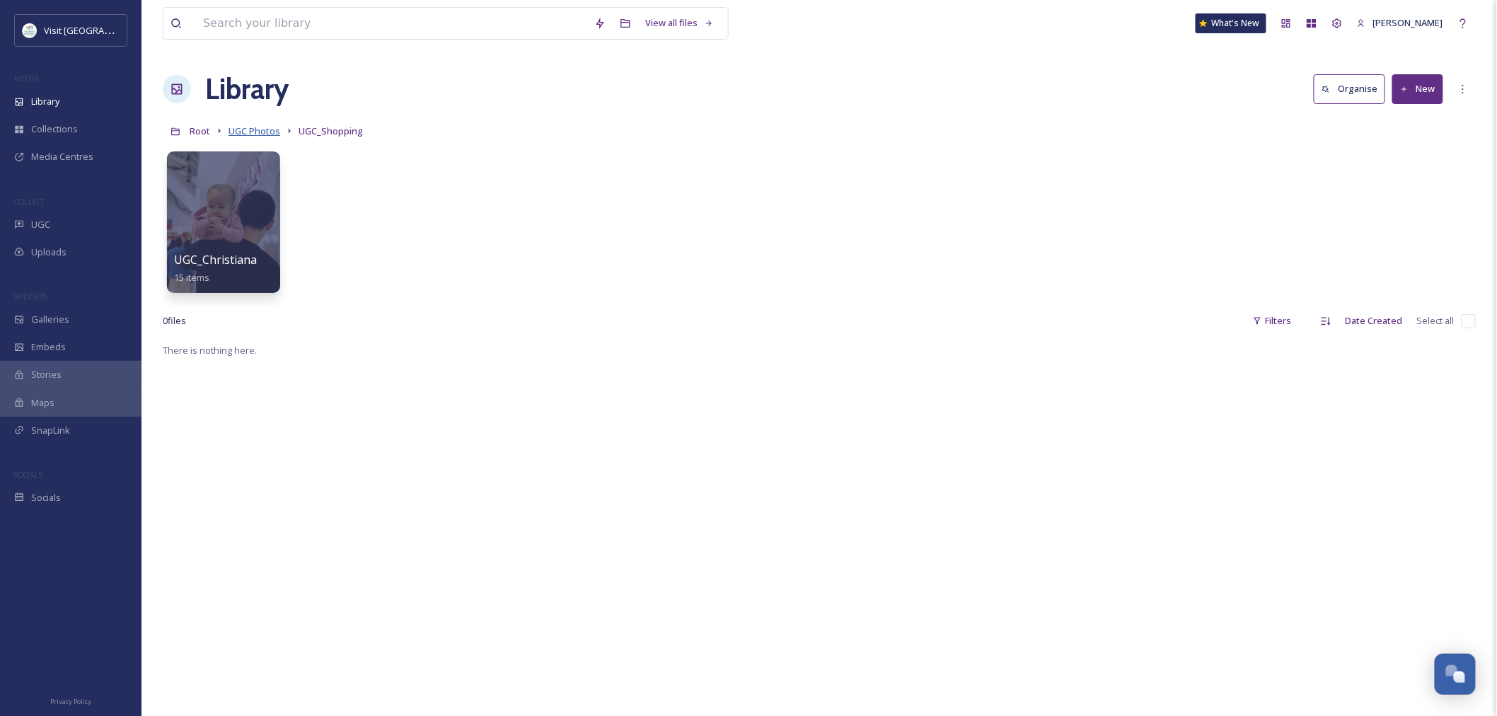
click at [251, 132] on span "UGC Photos" at bounding box center [255, 131] width 52 height 13
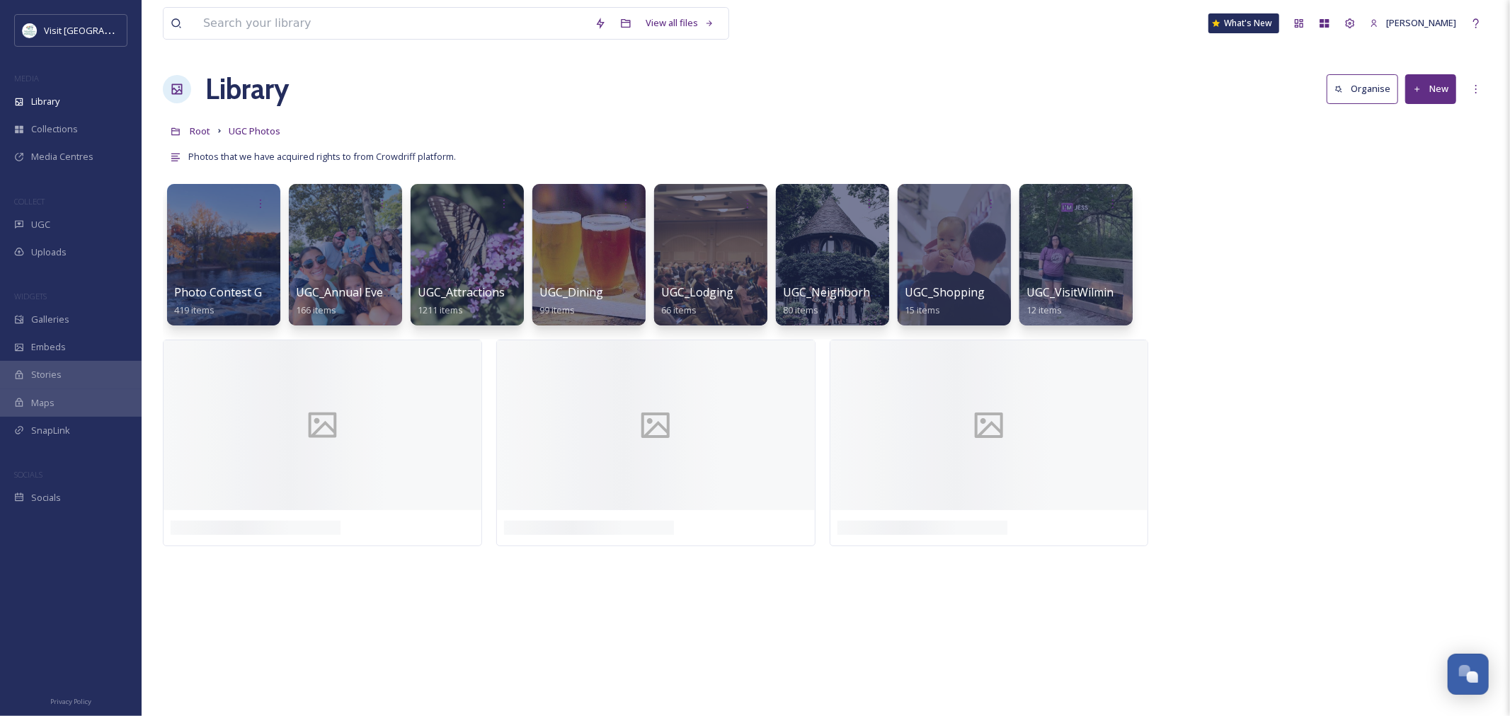
click at [871, 265] on div at bounding box center [832, 255] width 113 height 142
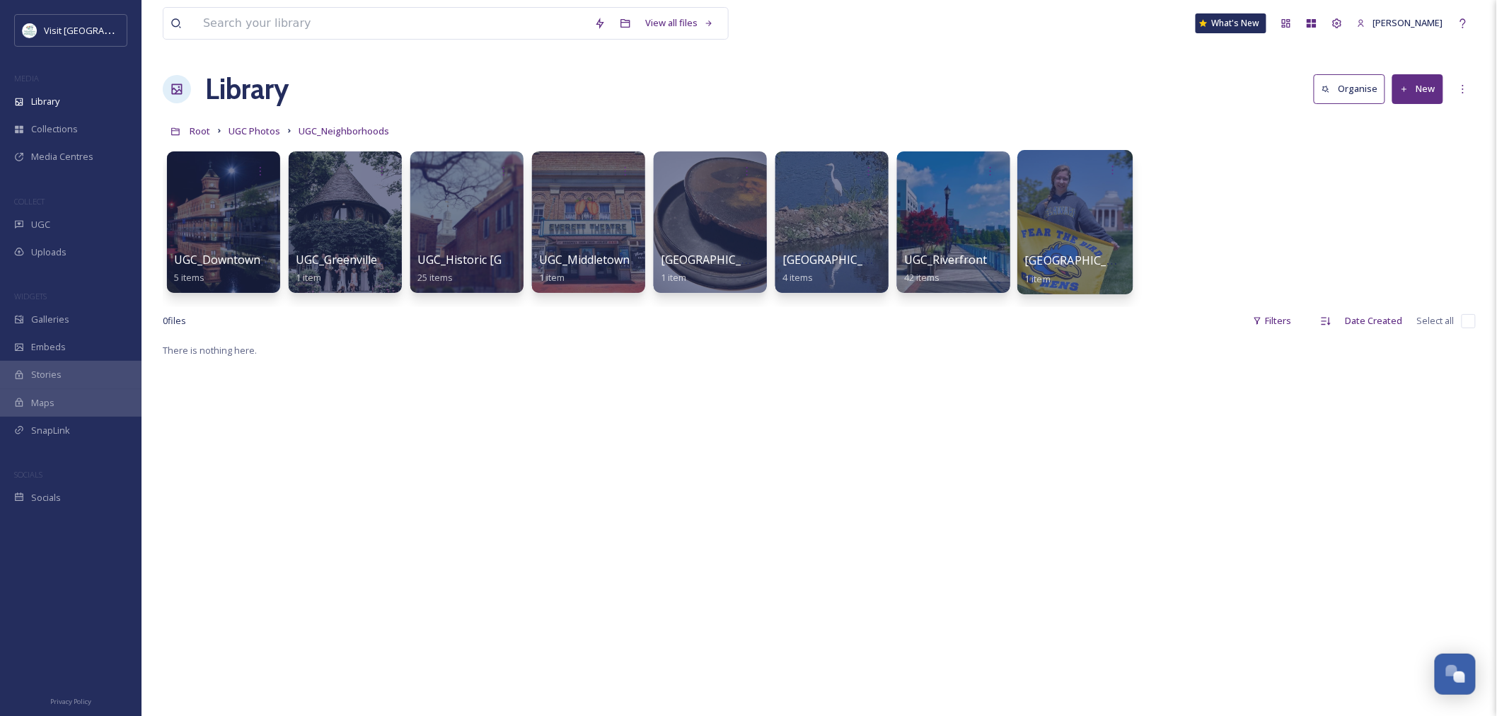
click at [1091, 259] on span "[GEOGRAPHIC_DATA][US_STATE]" at bounding box center [1115, 261] width 180 height 16
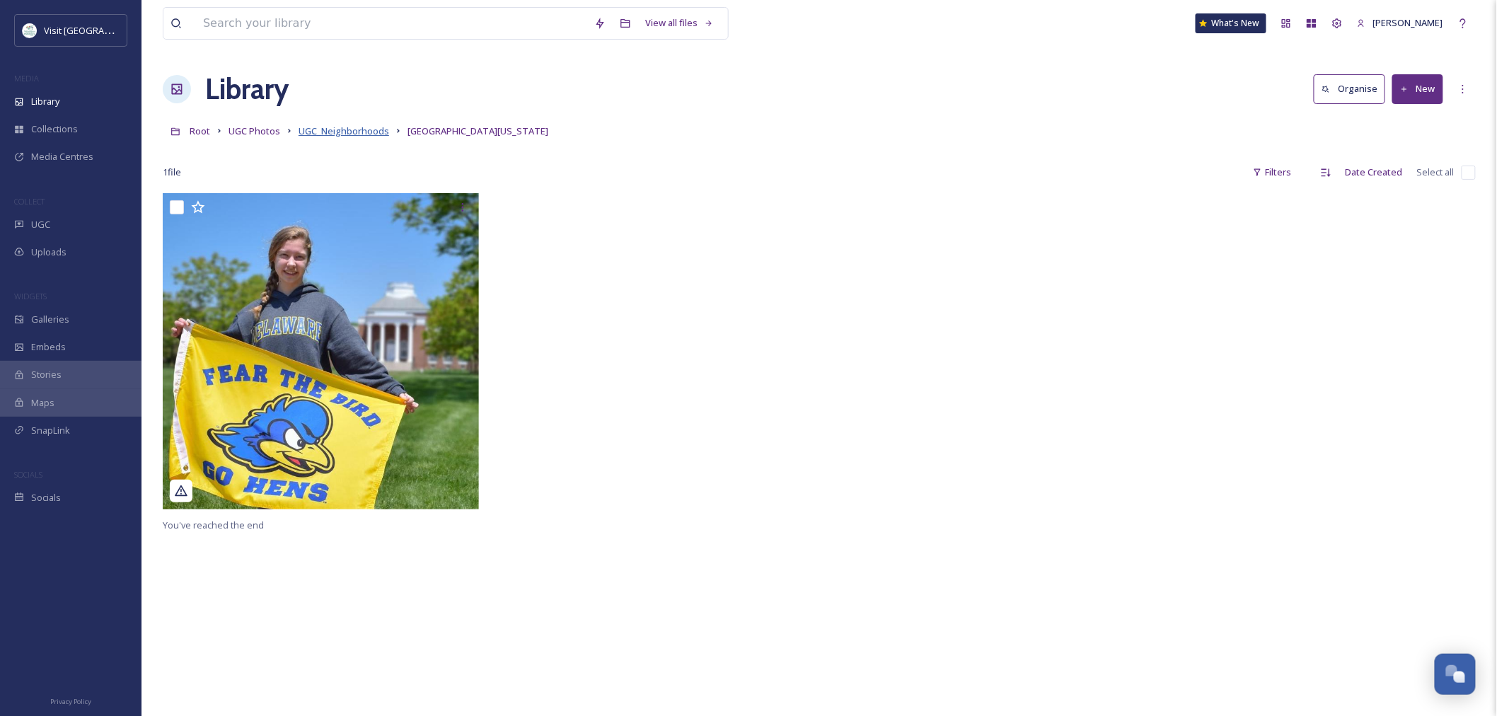
click at [340, 130] on span "UGC_Neighborhoods" at bounding box center [344, 131] width 91 height 13
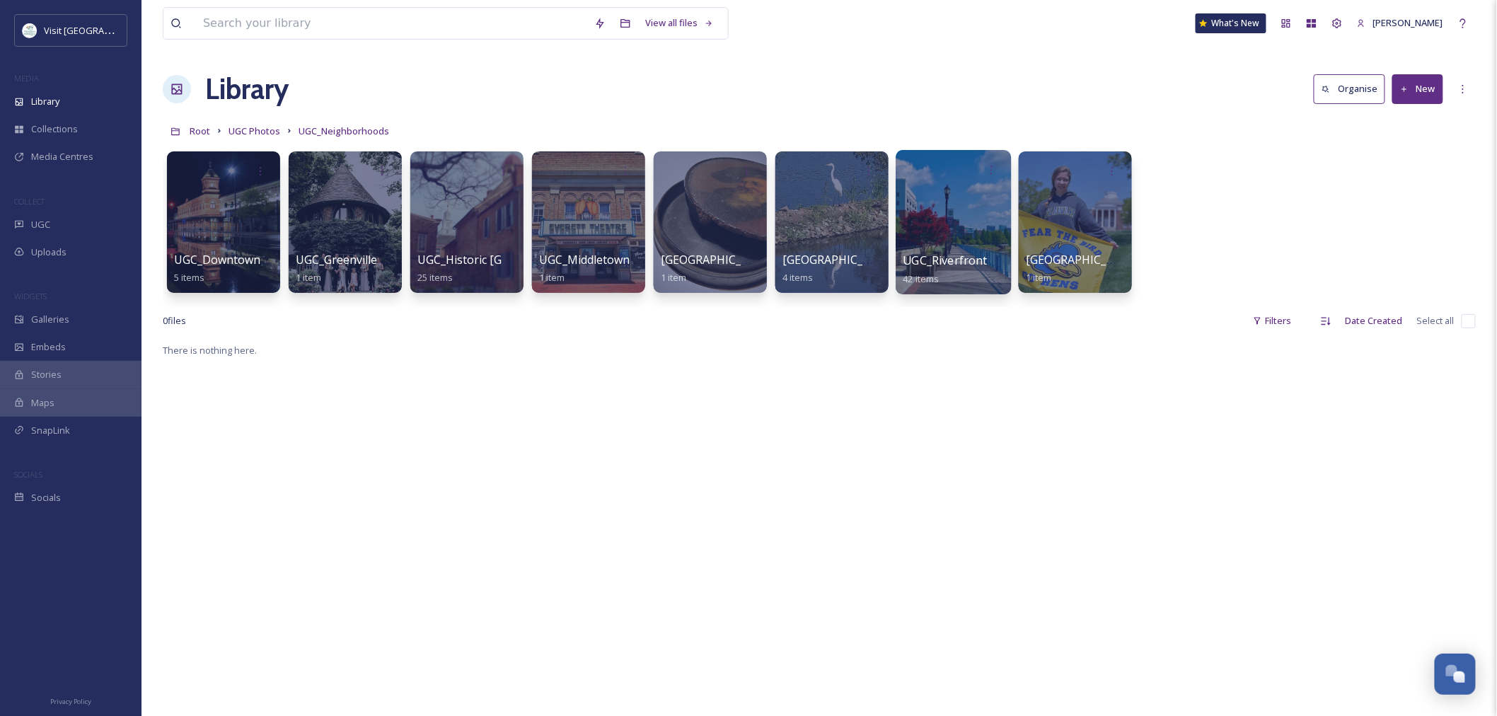
click at [904, 218] on div at bounding box center [953, 222] width 115 height 144
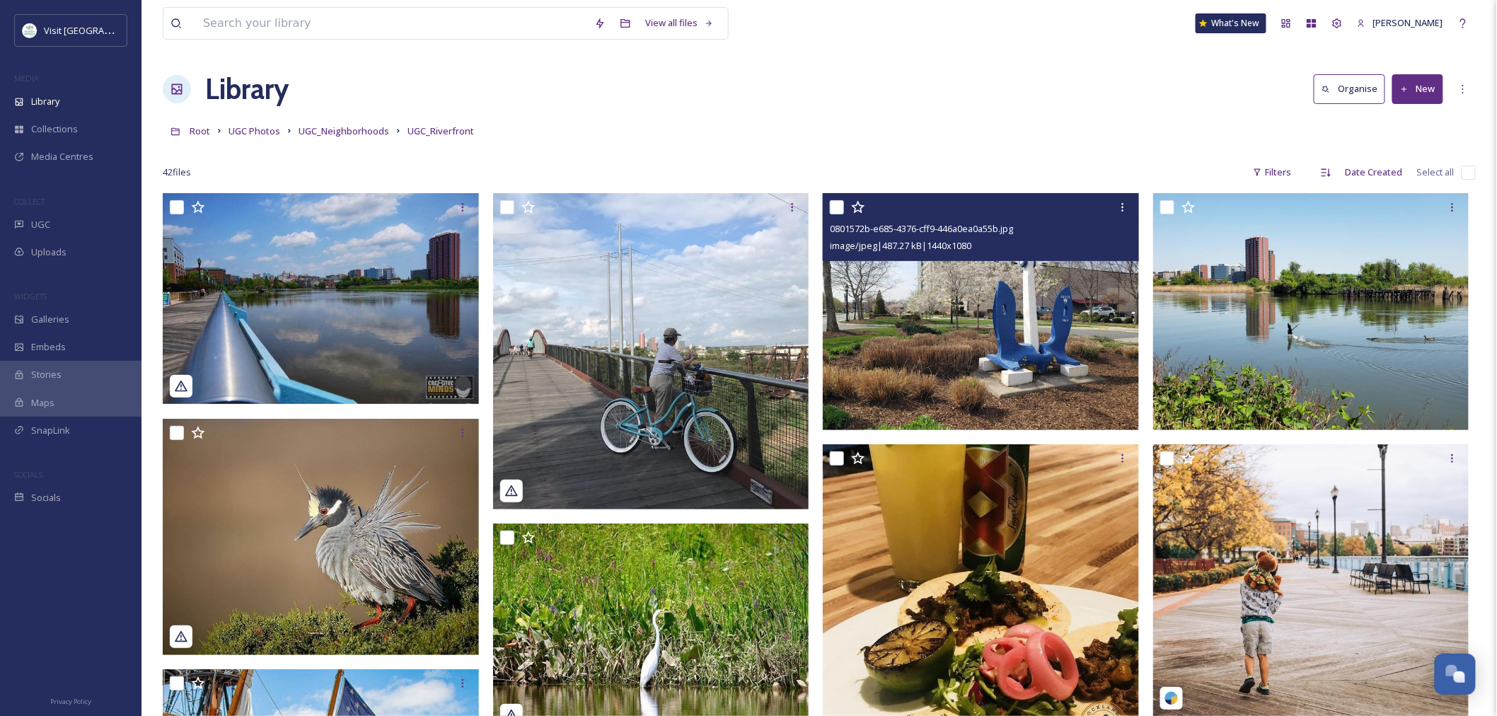
click at [955, 303] on img at bounding box center [981, 311] width 316 height 237
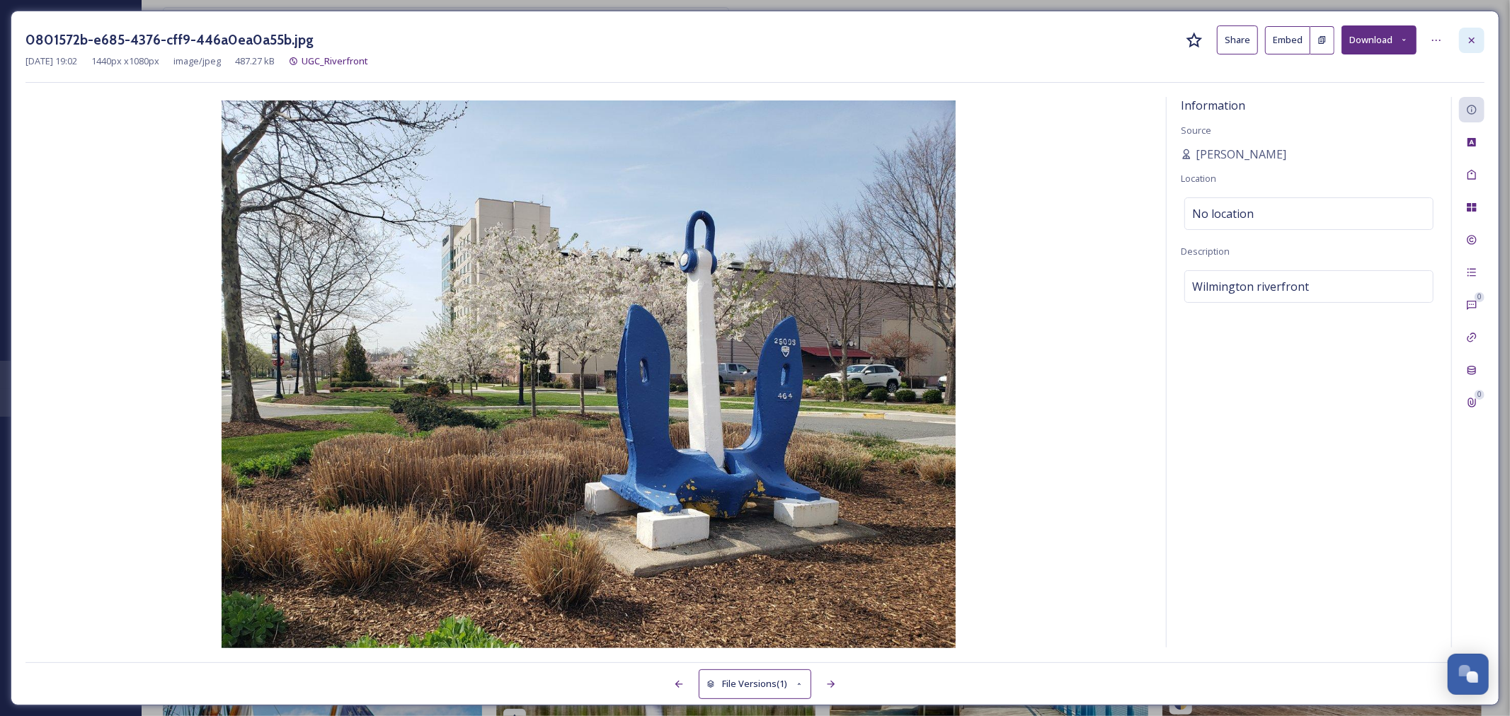
click at [1483, 31] on div at bounding box center [1471, 40] width 25 height 25
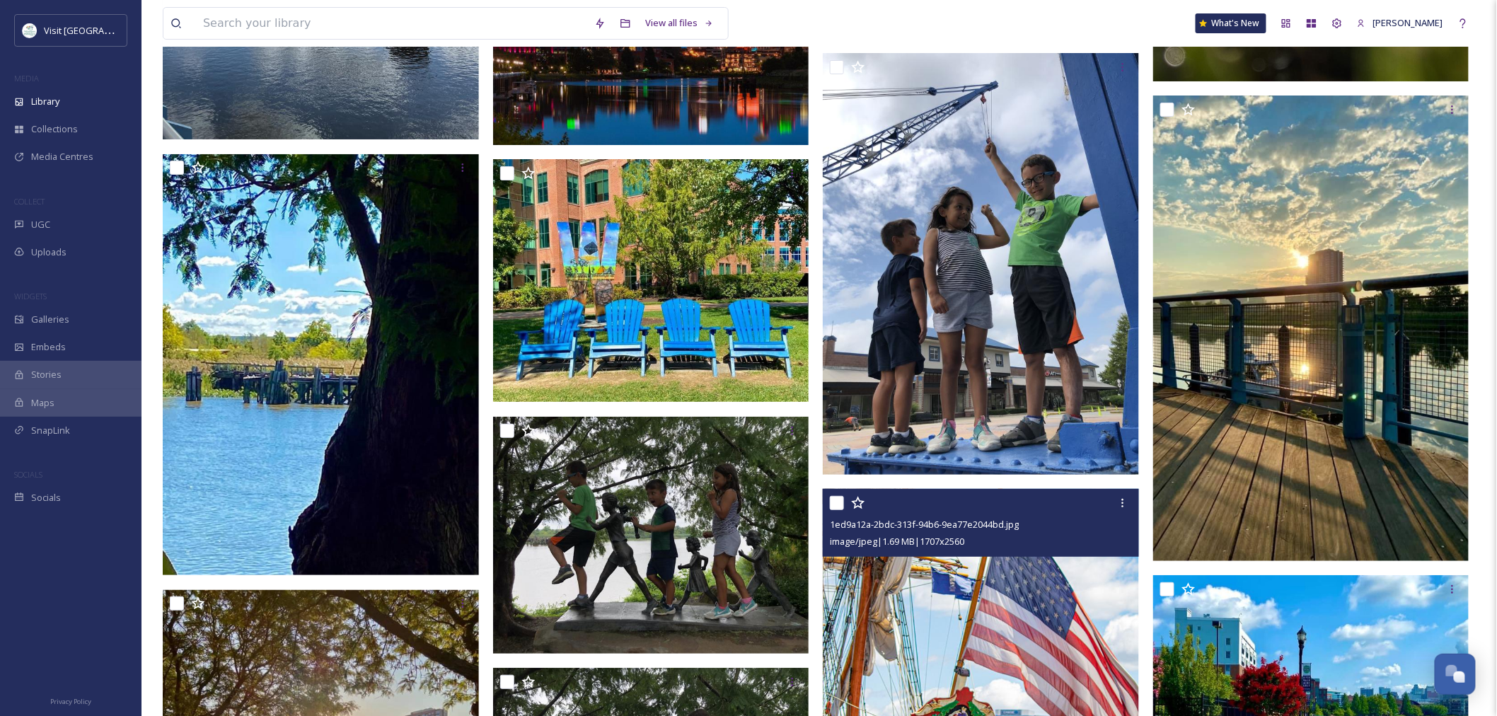
scroll to position [1970, 0]
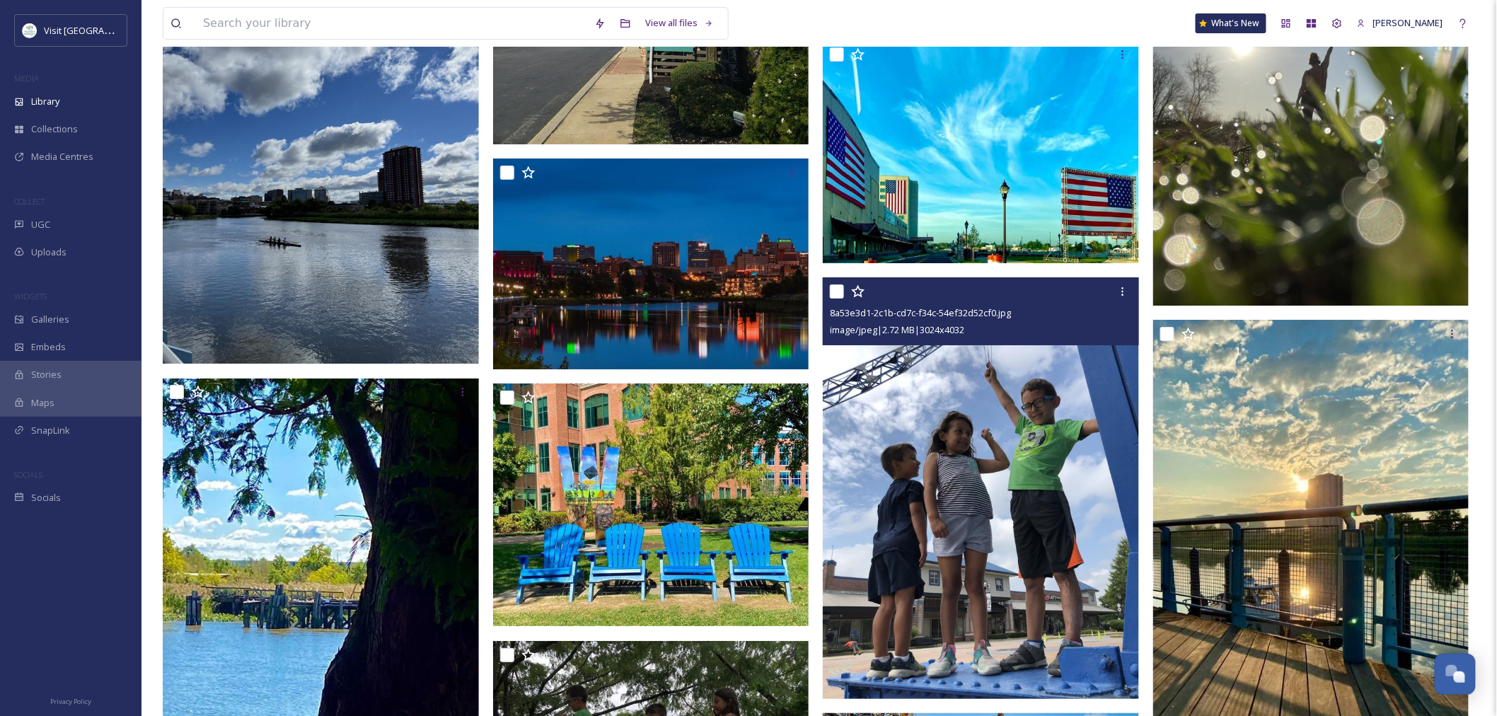
click at [841, 292] on input "checkbox" at bounding box center [837, 291] width 14 height 14
checkbox input "true"
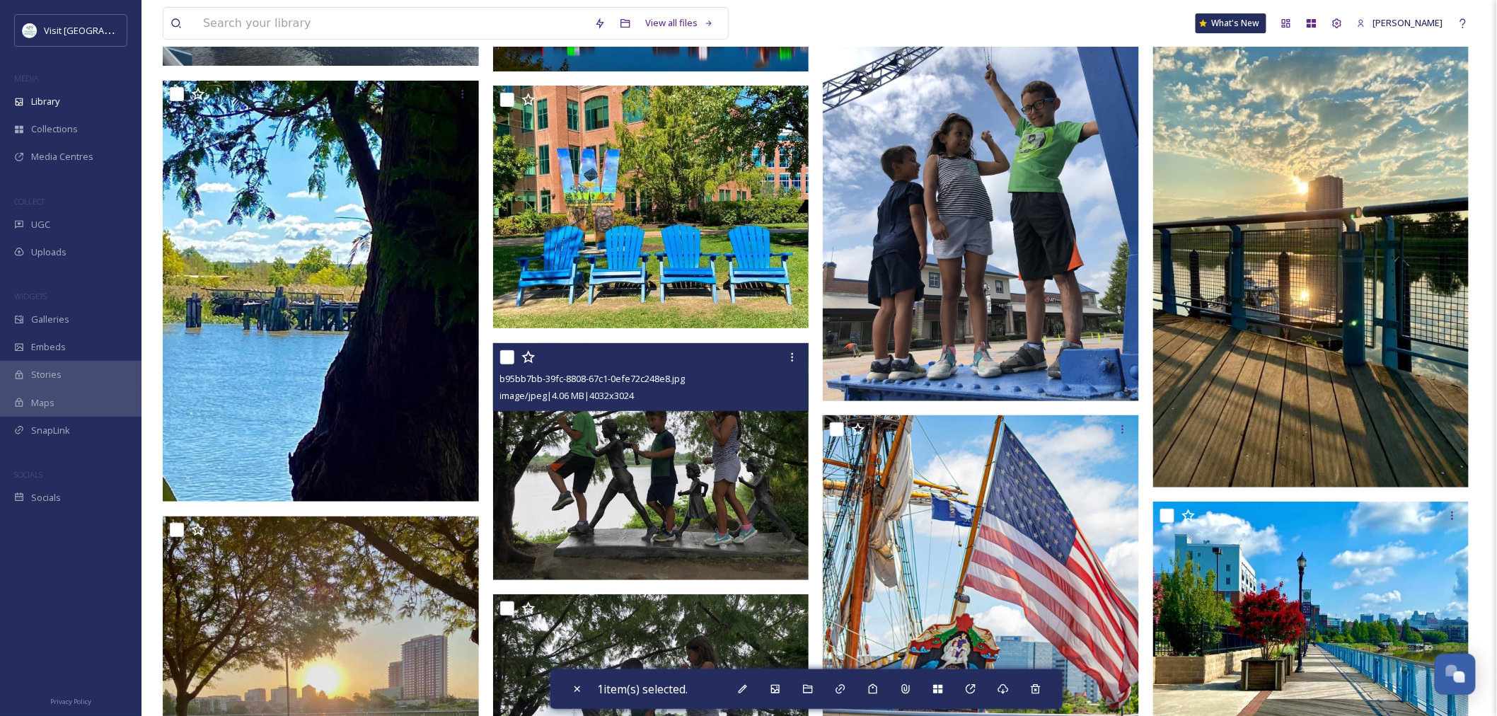
scroll to position [2284, 0]
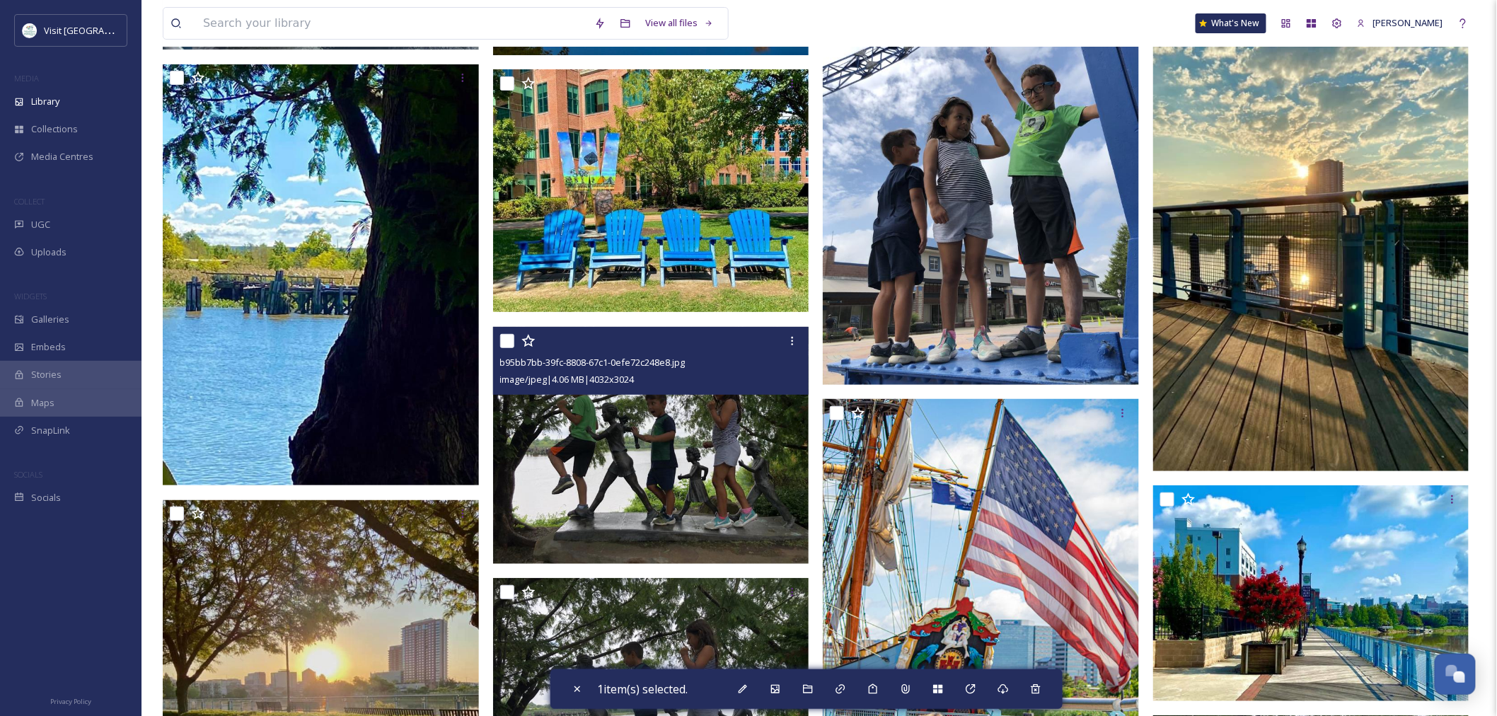
click at [503, 341] on input "checkbox" at bounding box center [507, 341] width 14 height 14
checkbox input "true"
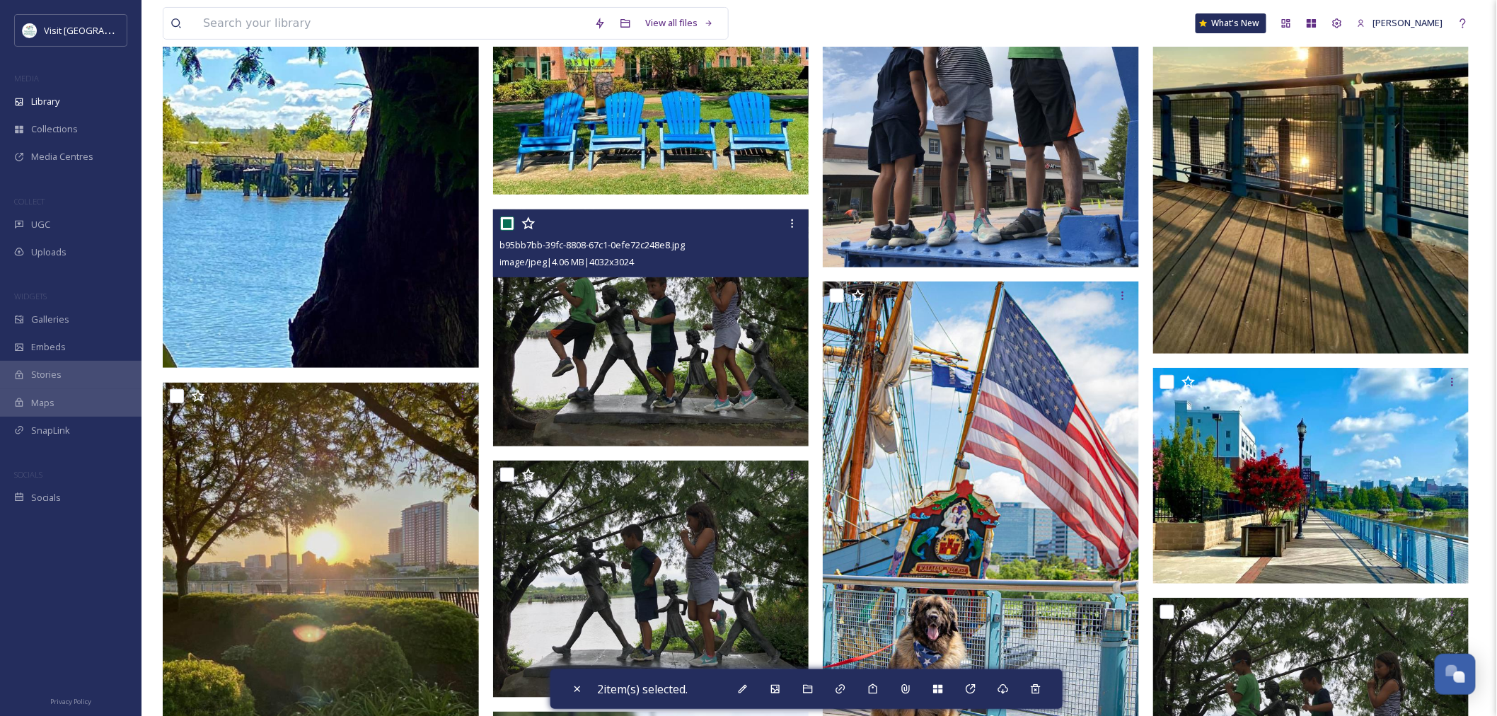
scroll to position [2599, 0]
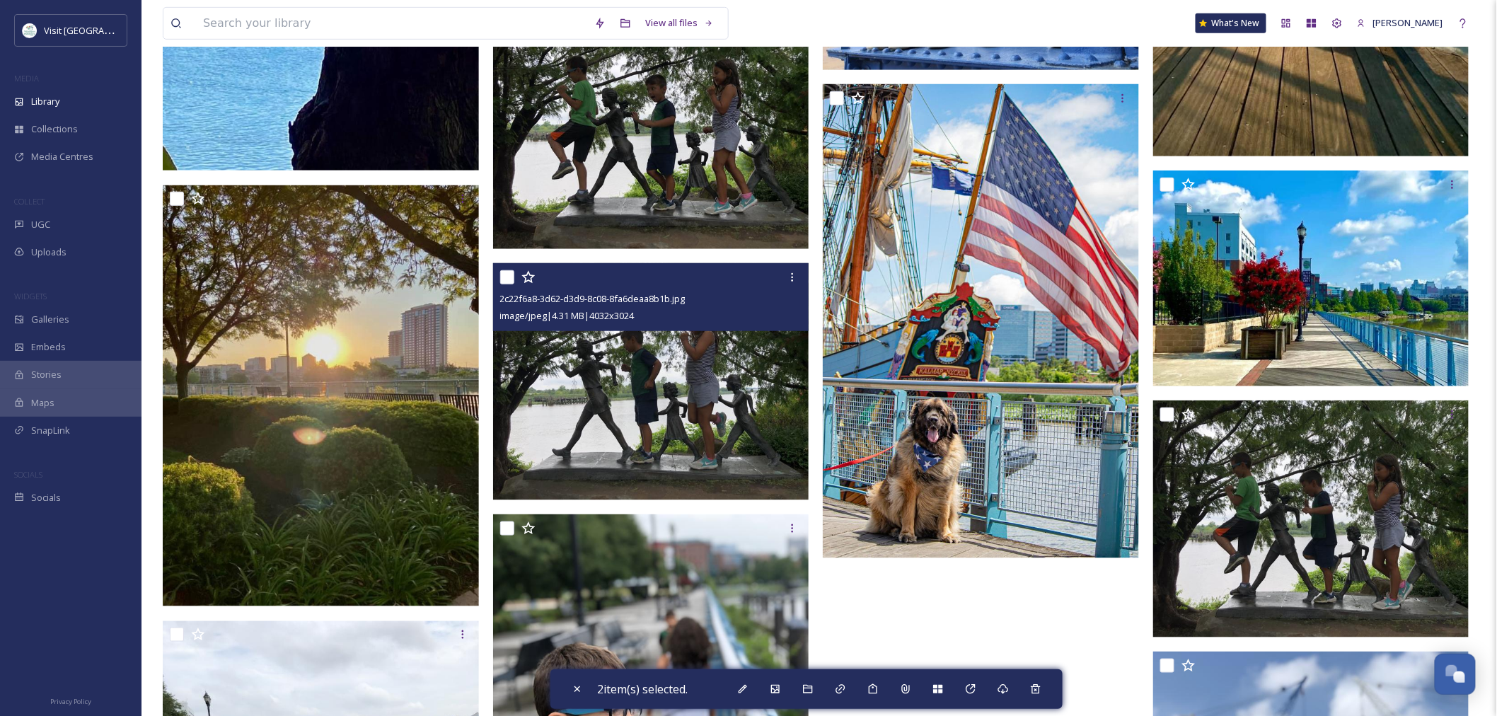
click at [500, 278] on input "checkbox" at bounding box center [507, 277] width 14 height 14
checkbox input "true"
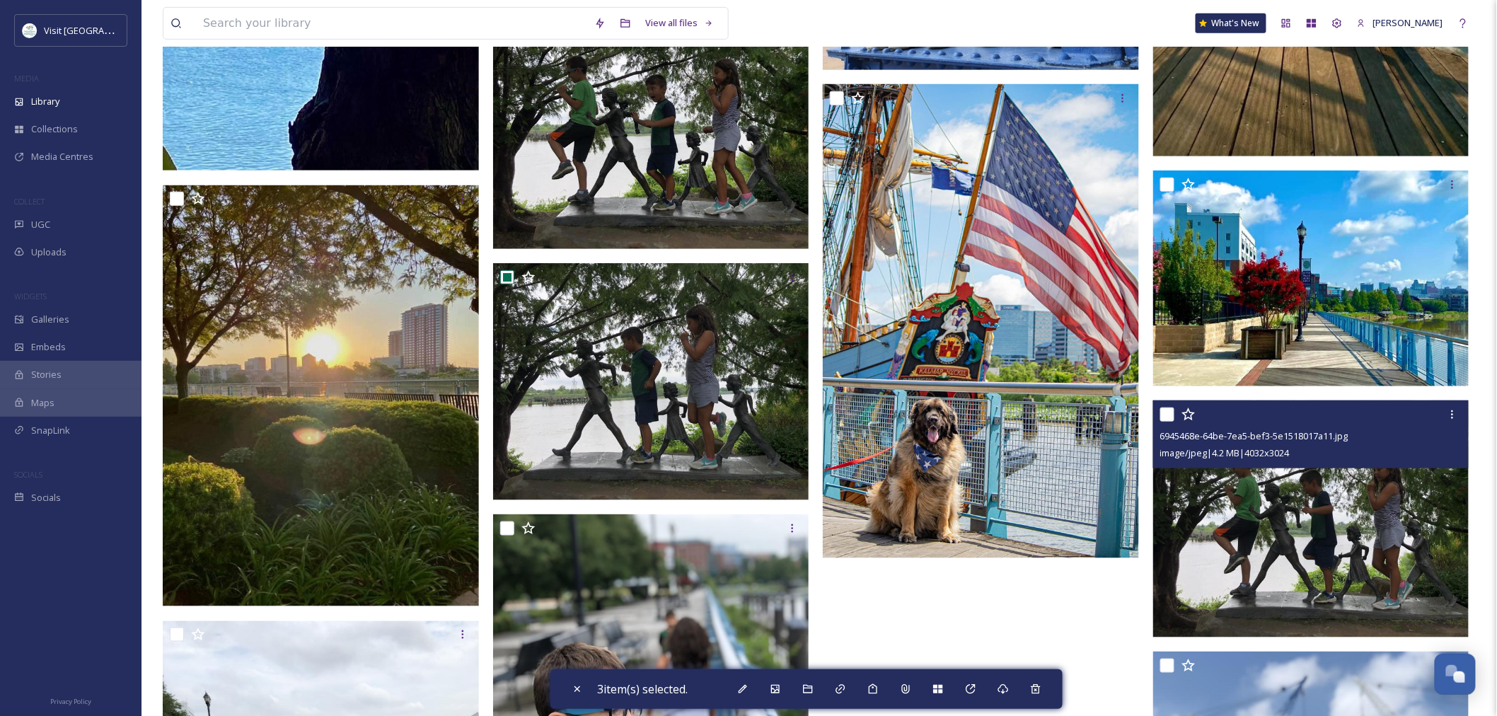
click at [1166, 415] on input "checkbox" at bounding box center [1168, 415] width 14 height 14
click at [1166, 414] on input "checkbox" at bounding box center [1168, 415] width 14 height 14
checkbox input "false"
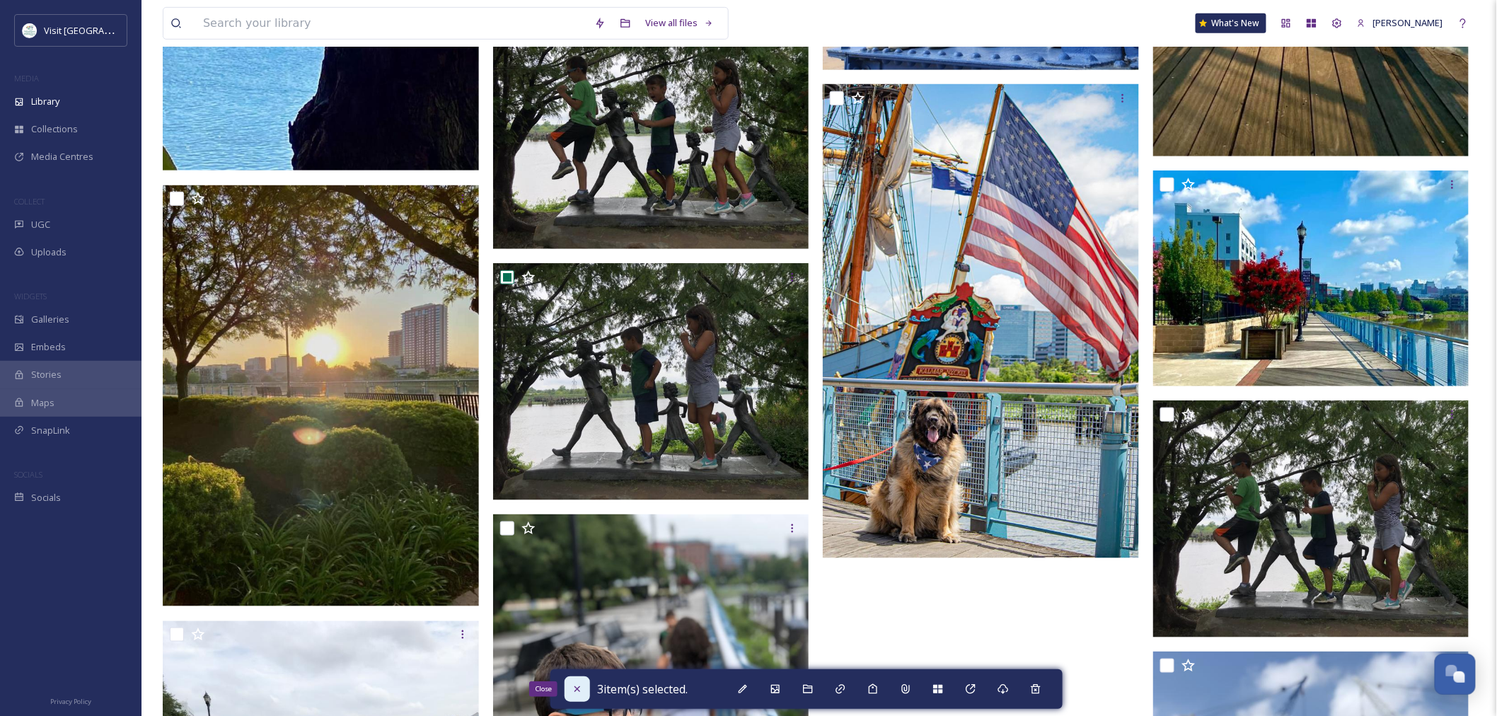
click at [575, 689] on icon at bounding box center [577, 689] width 11 height 11
checkbox input "false"
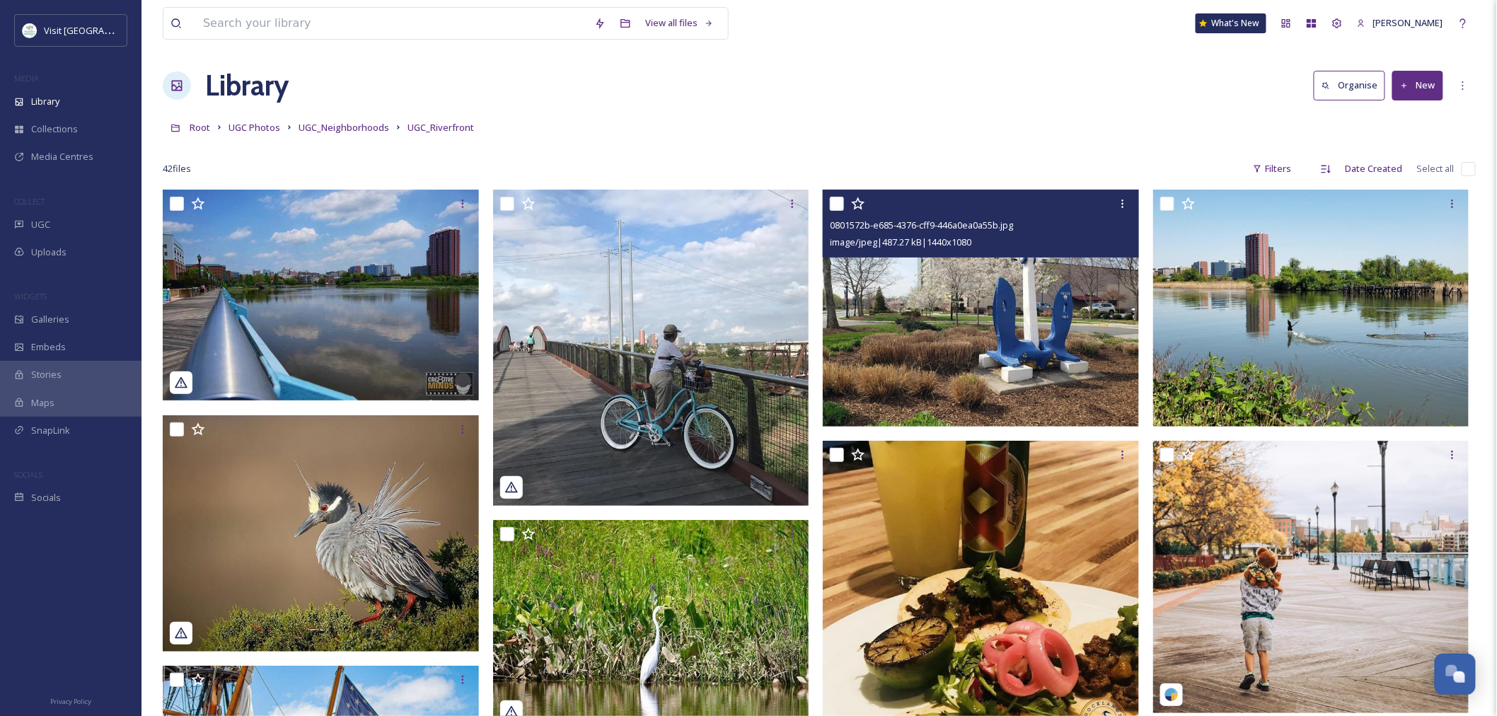
scroll to position [0, 0]
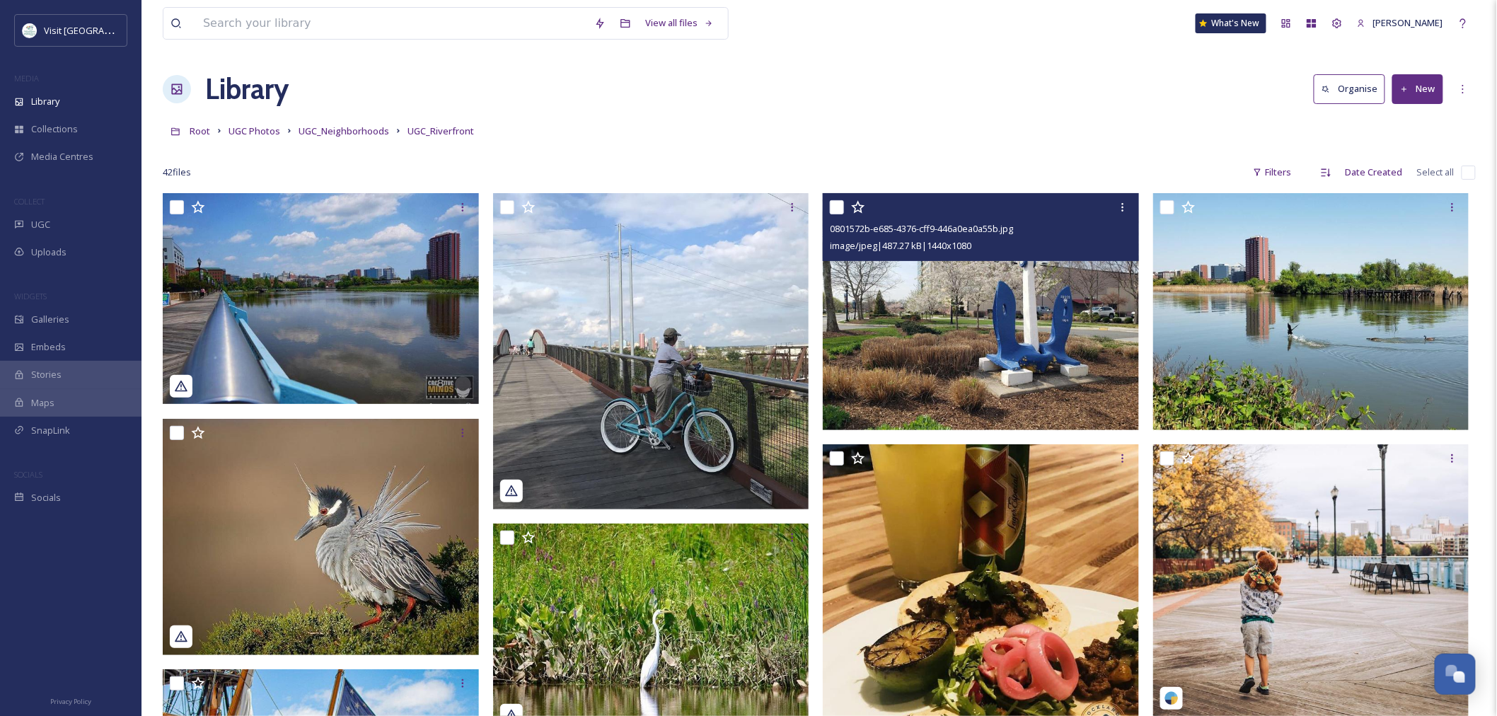
click at [324, 117] on div "Root UGC Photos UGC_Neighborhoods UGC_Riverfront" at bounding box center [819, 130] width 1313 height 27
click at [326, 130] on span "UGC_Neighborhoods" at bounding box center [344, 131] width 91 height 13
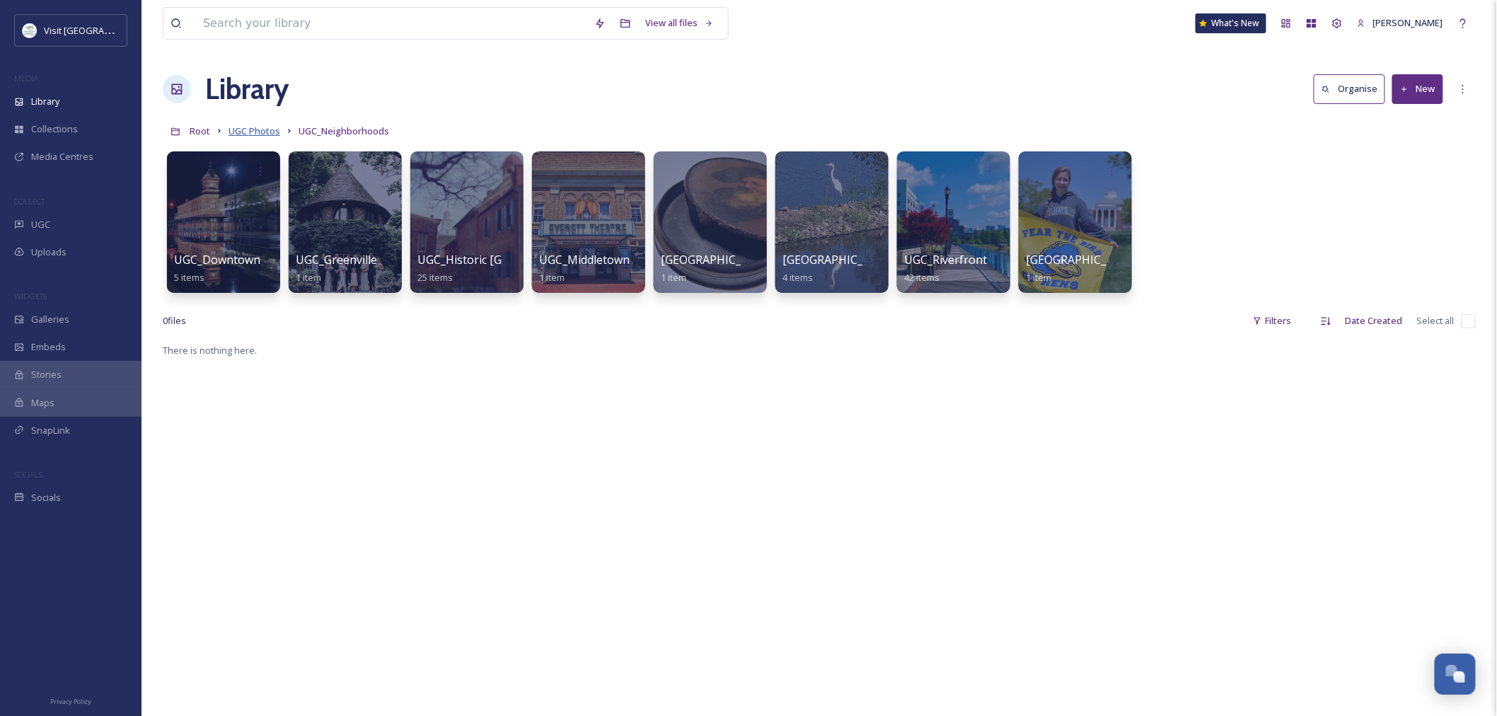
click at [262, 129] on span "UGC Photos" at bounding box center [255, 131] width 52 height 13
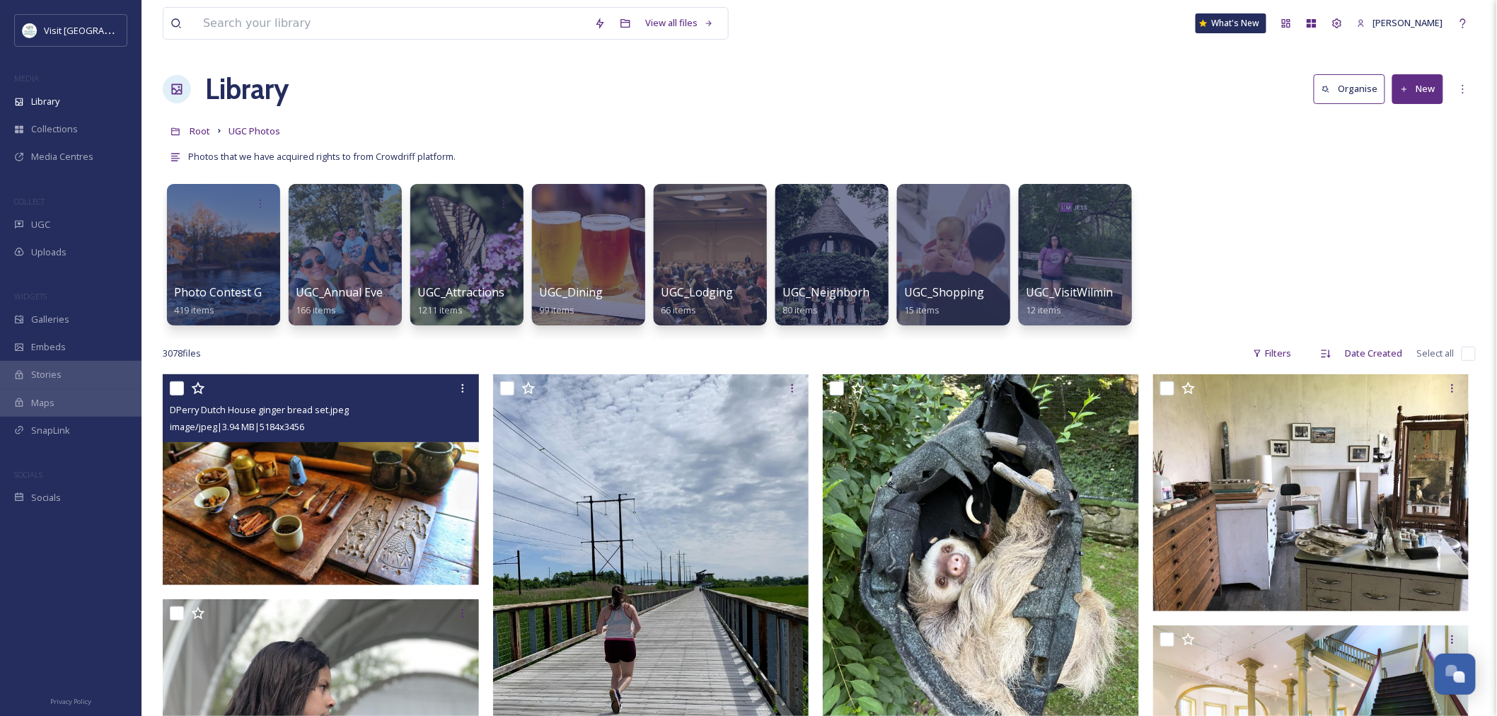
click at [372, 539] on img at bounding box center [321, 479] width 316 height 211
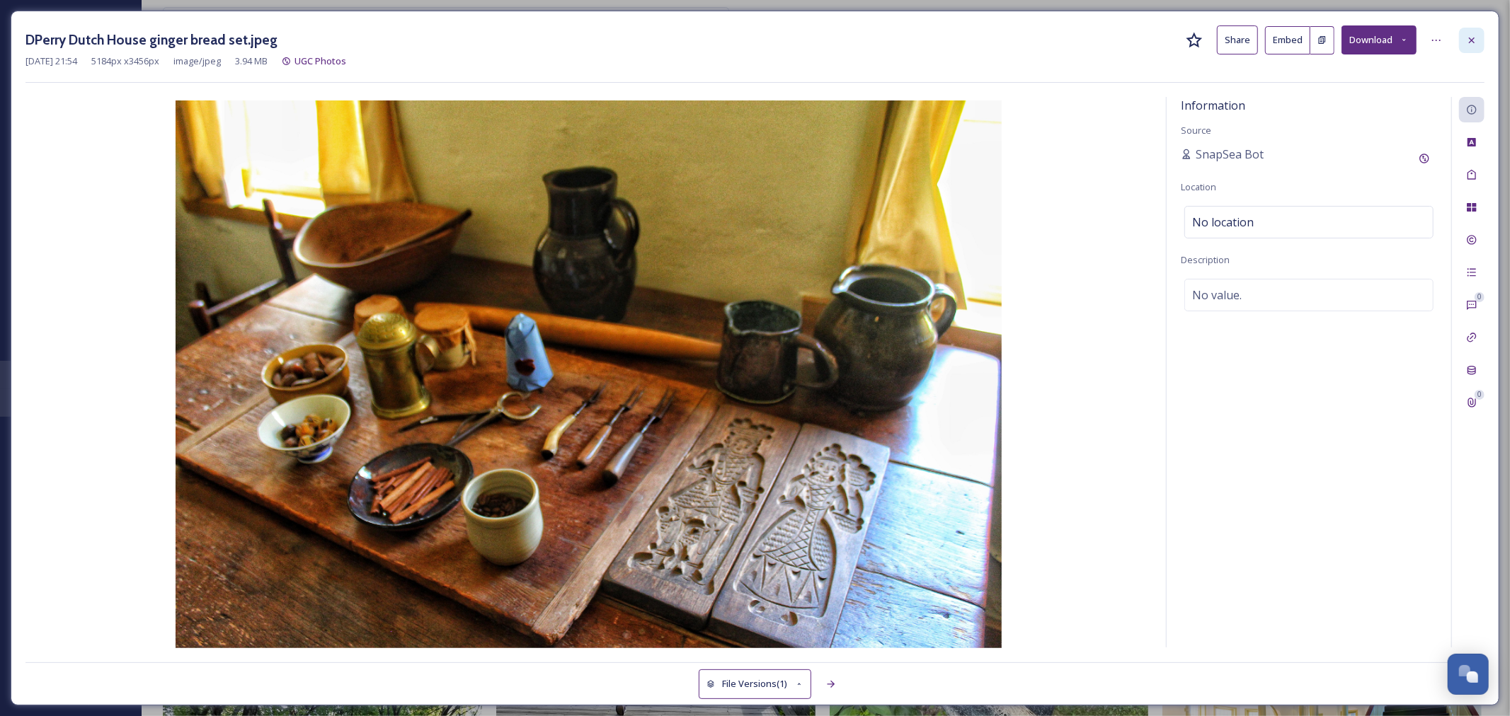
click at [1472, 42] on icon at bounding box center [1471, 40] width 11 height 11
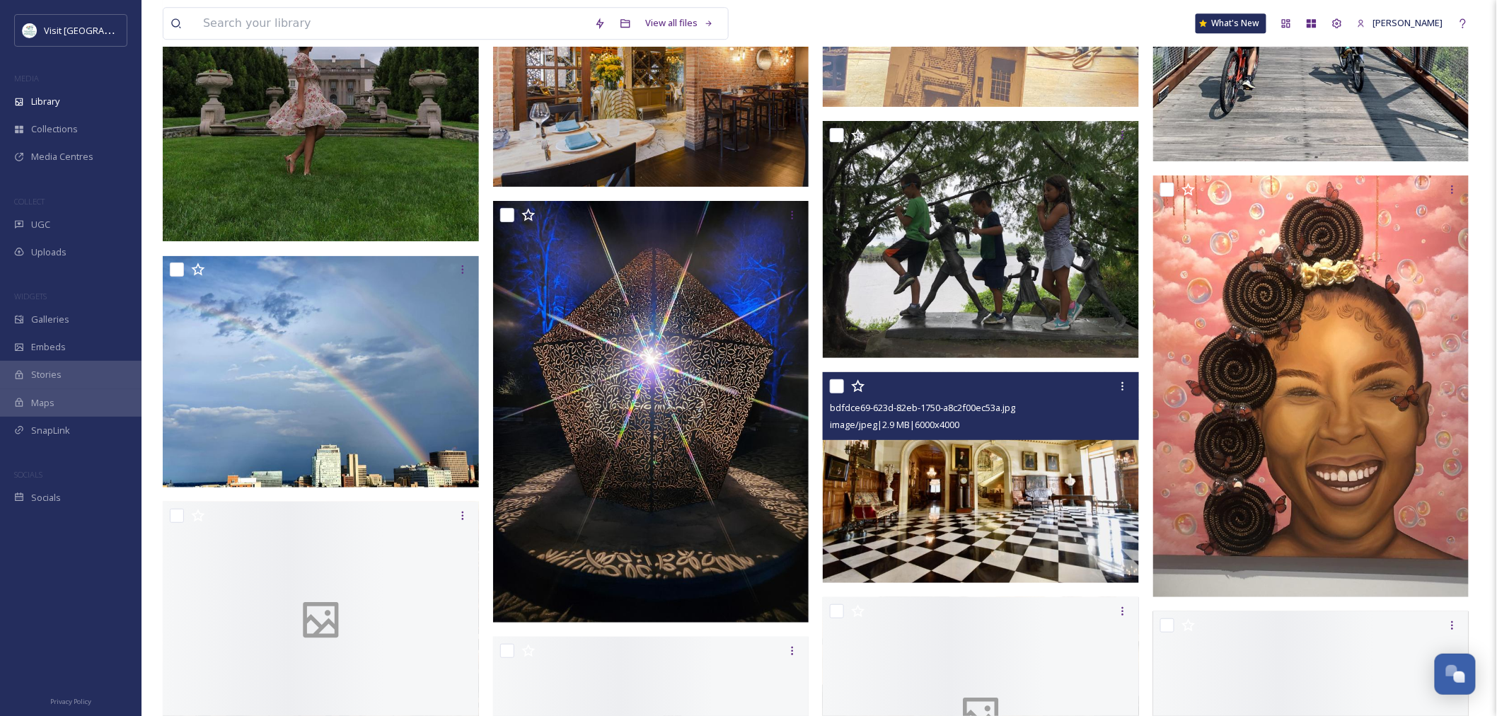
scroll to position [6290, 0]
